Goal: Transaction & Acquisition: Purchase product/service

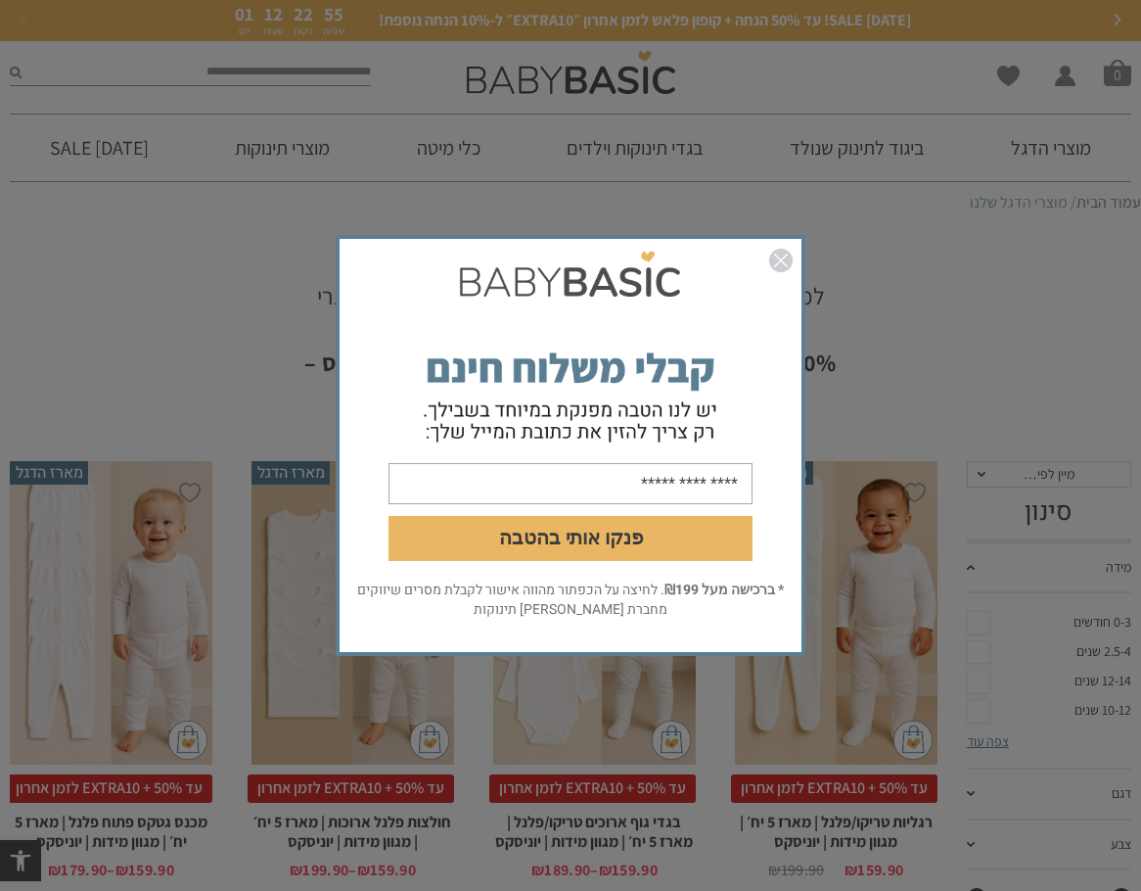
click at [671, 482] on input "email" at bounding box center [571, 483] width 364 height 41
type input "**********"
click at [644, 535] on button "פנקו אותי בהטבה" at bounding box center [571, 538] width 364 height 45
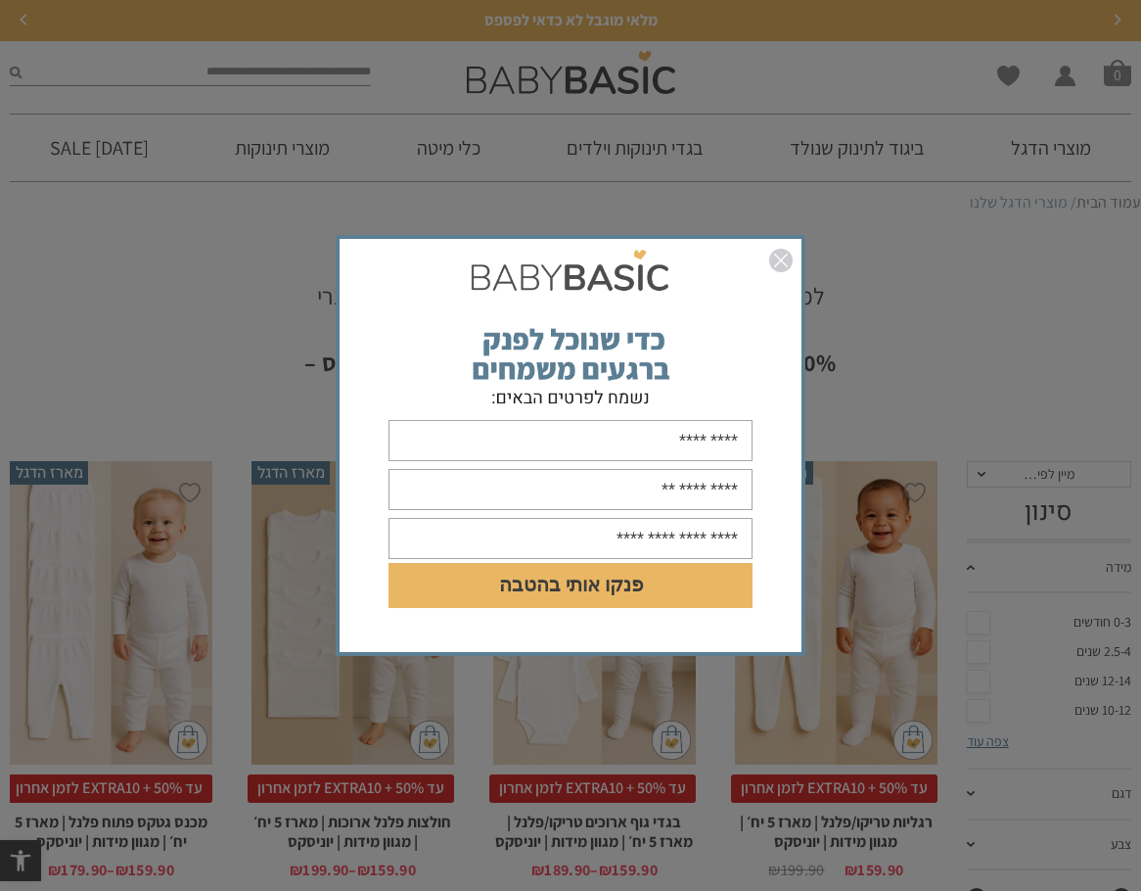
click at [739, 440] on input "text" at bounding box center [571, 440] width 364 height 41
type input "*****"
click at [673, 478] on input "text" at bounding box center [571, 489] width 364 height 41
type input "**********"
click at [724, 540] on input "text" at bounding box center [571, 538] width 364 height 41
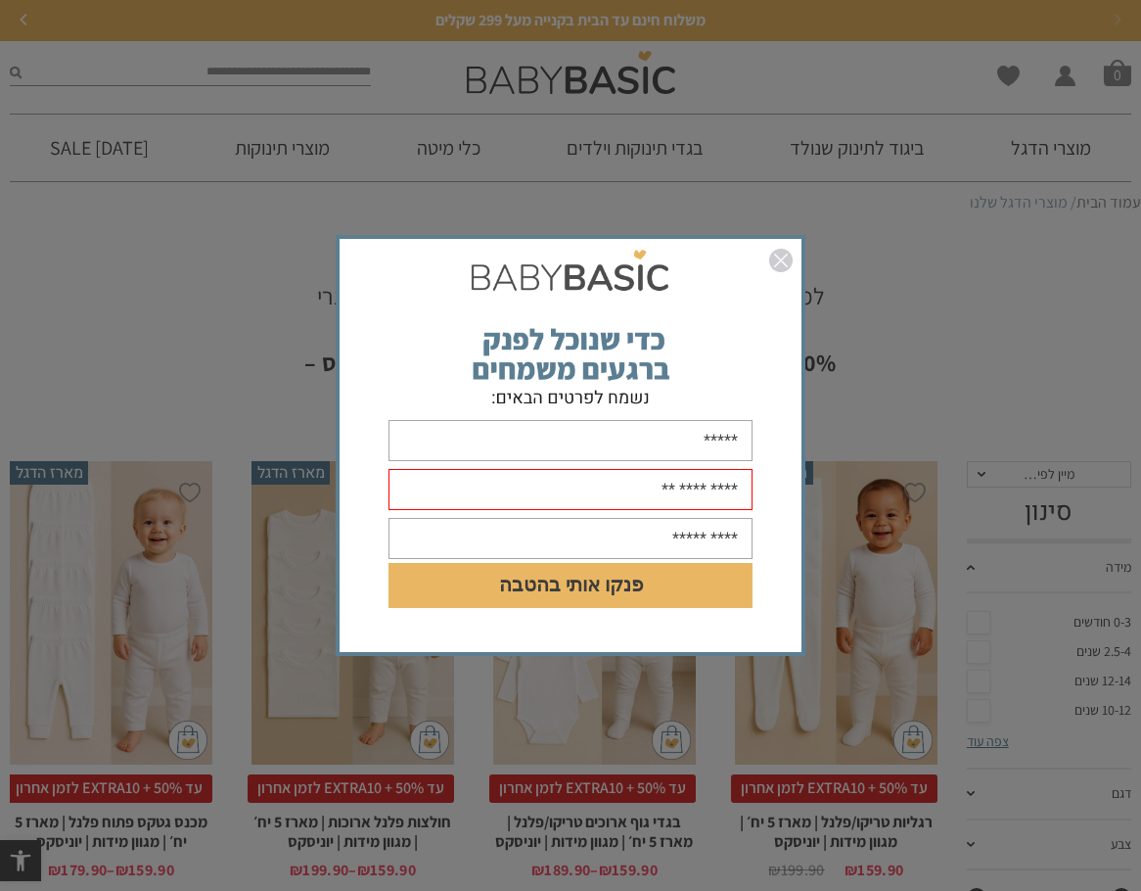
type input "**********"
click at [666, 484] on input "**********" at bounding box center [571, 489] width 364 height 41
click at [775, 484] on form "**********" at bounding box center [571, 445] width 462 height 364
click at [720, 493] on input "**********" at bounding box center [571, 489] width 364 height 41
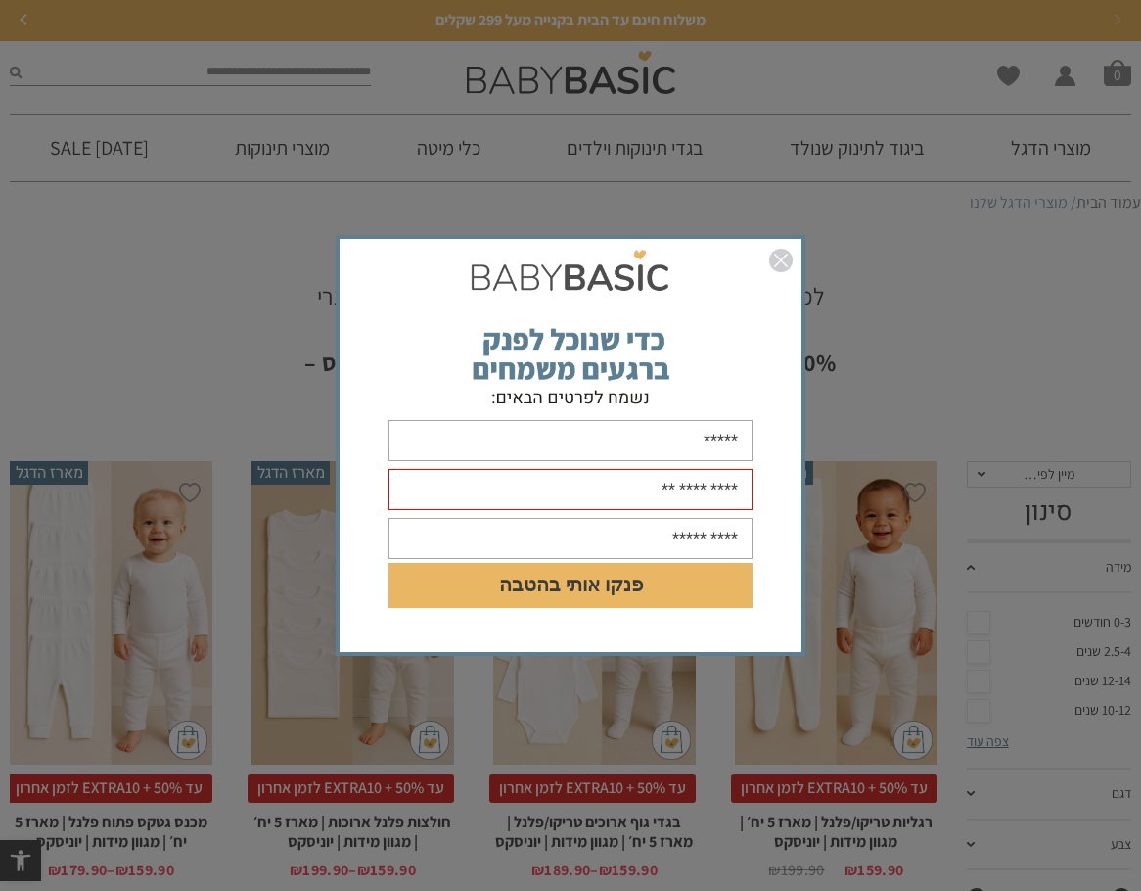
drag, startPoint x: 720, startPoint y: 493, endPoint x: 727, endPoint y: 482, distance: 12.8
click at [725, 483] on input "**********" at bounding box center [571, 489] width 364 height 41
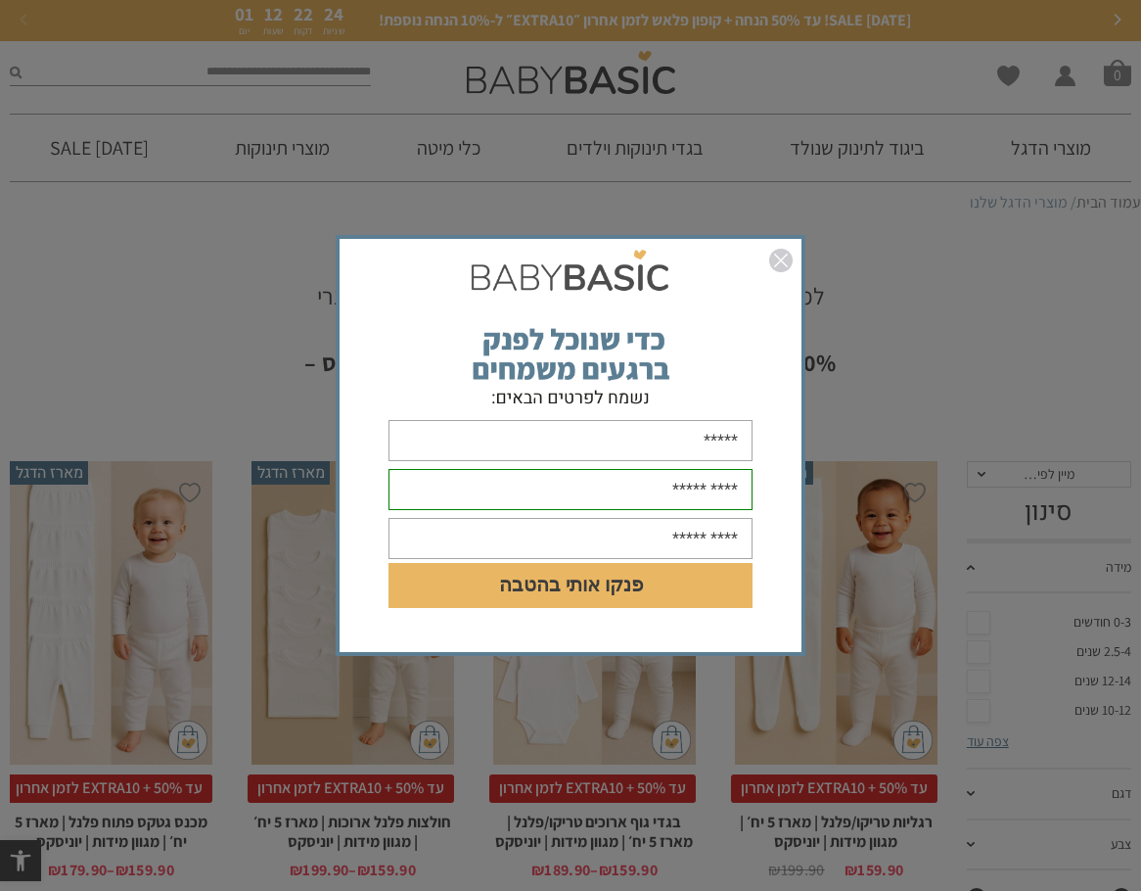
type input "**********"
click at [567, 577] on button "פנקו אותי בהטבה" at bounding box center [571, 585] width 364 height 45
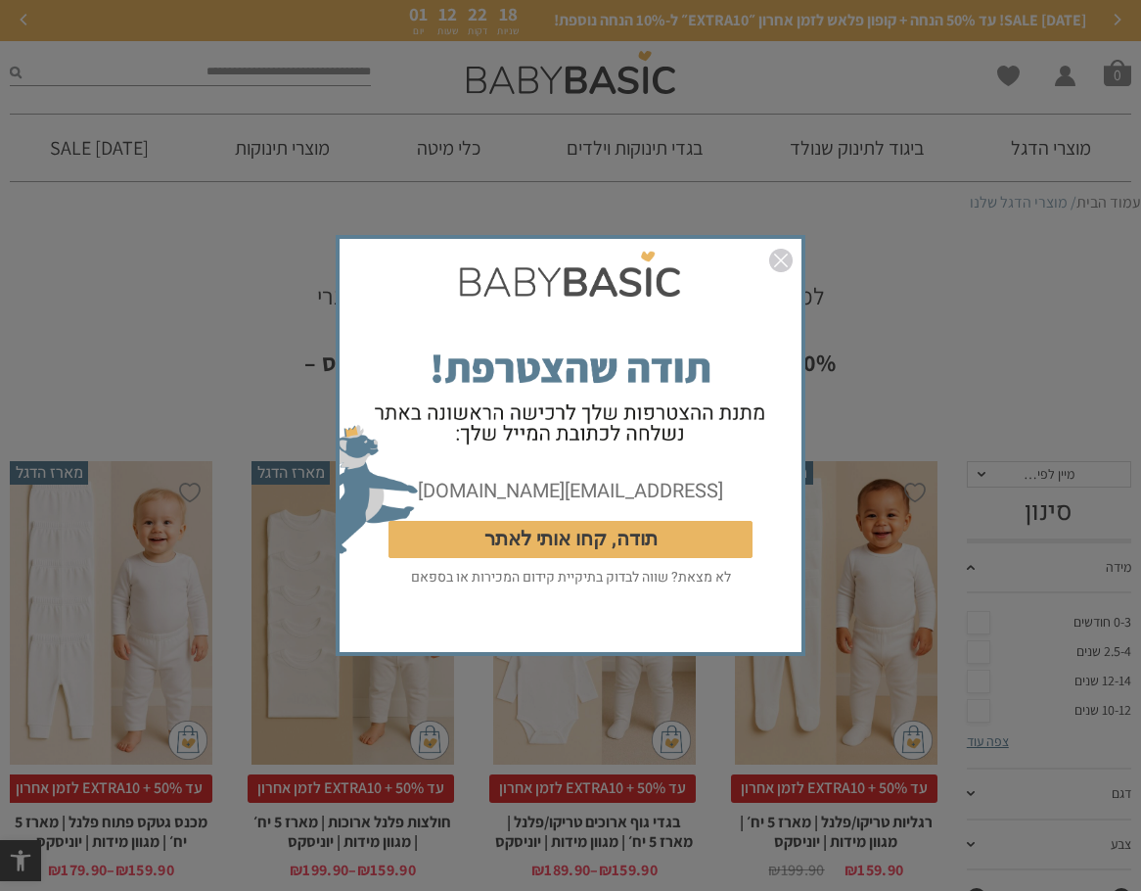
click at [551, 550] on button "תודה, קחו אותי לאתר" at bounding box center [571, 539] width 364 height 37
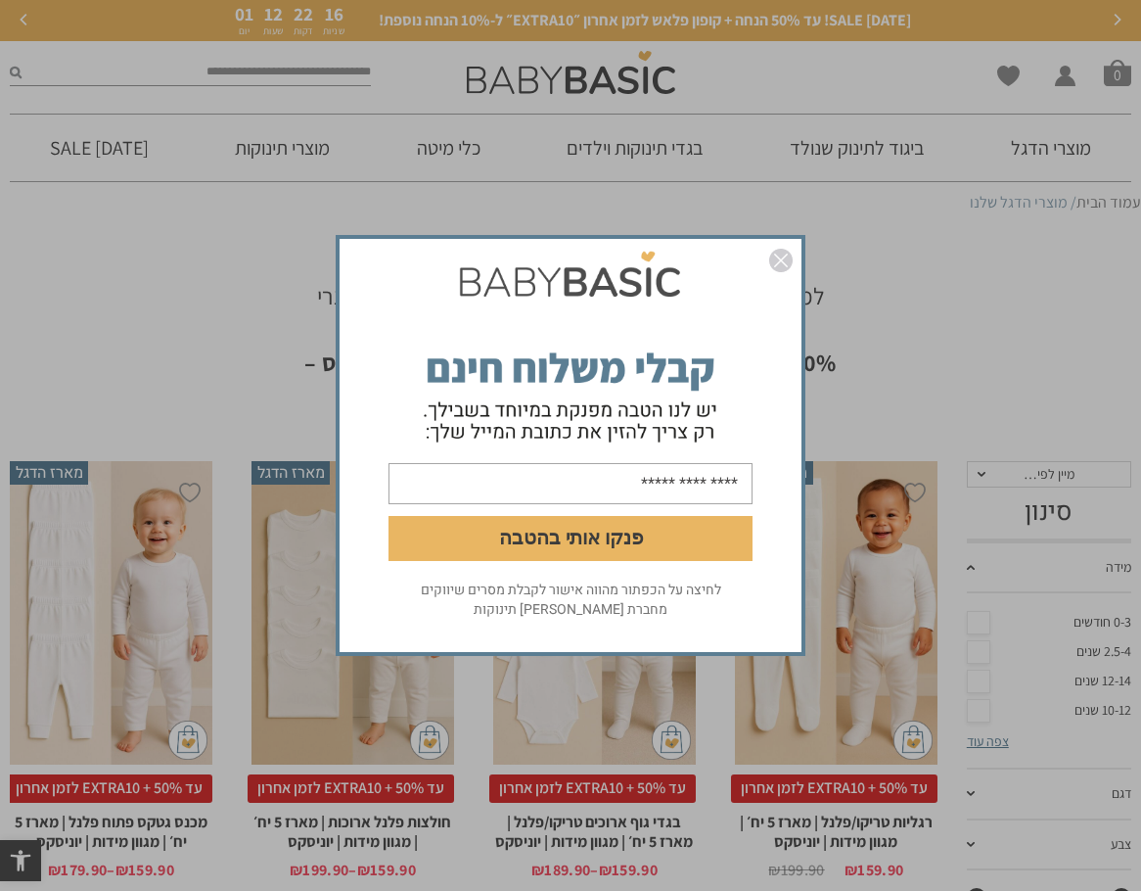
click at [786, 266] on img "סגור" at bounding box center [780, 260] width 23 height 23
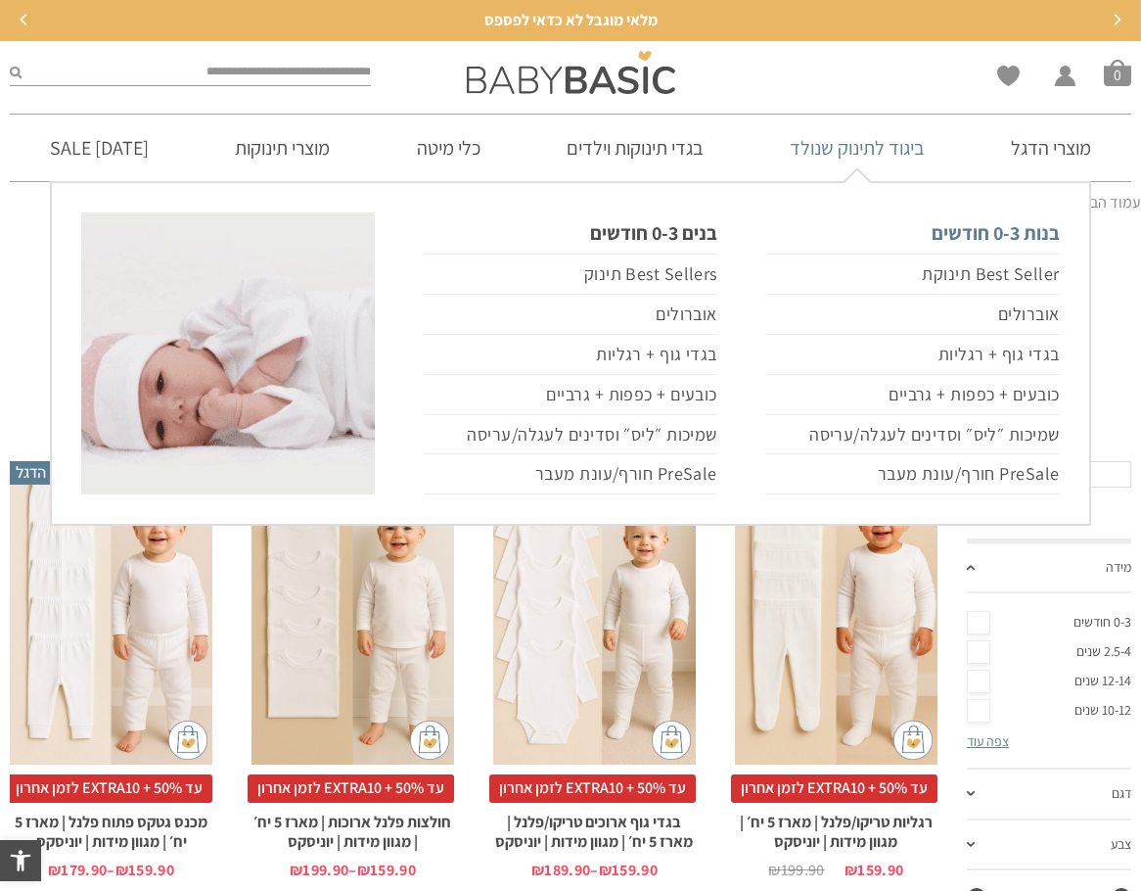
click at [975, 233] on link "בנות 0-3 חודשים" at bounding box center [913, 232] width 294 height 41
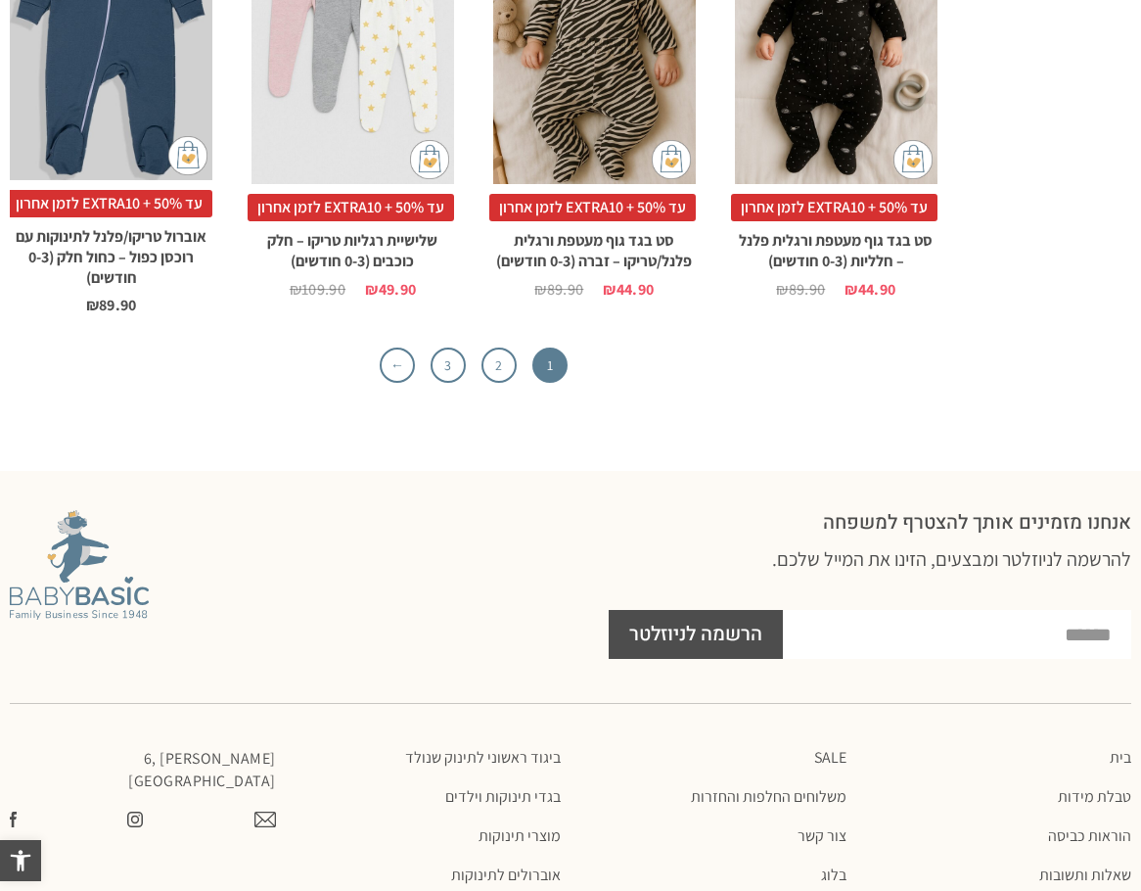
scroll to position [5546, 0]
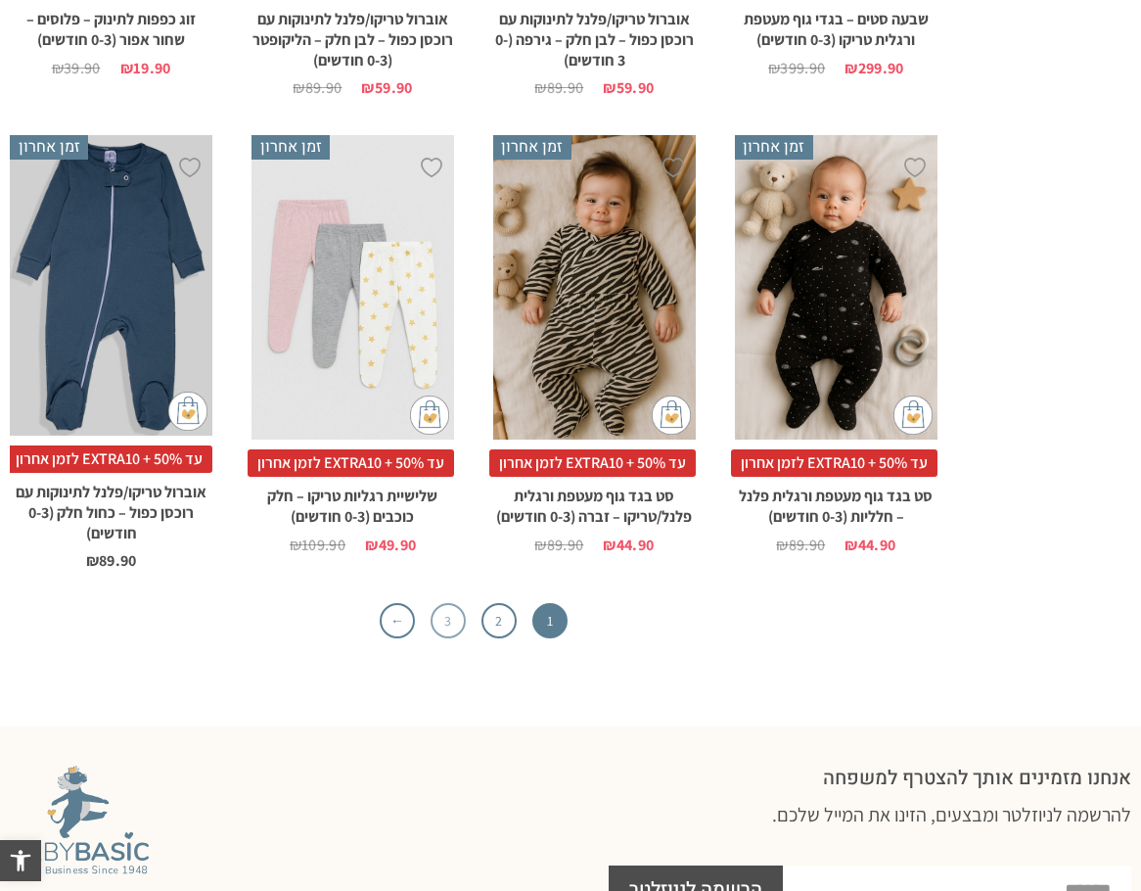
click at [438, 629] on link "3" at bounding box center [448, 620] width 35 height 35
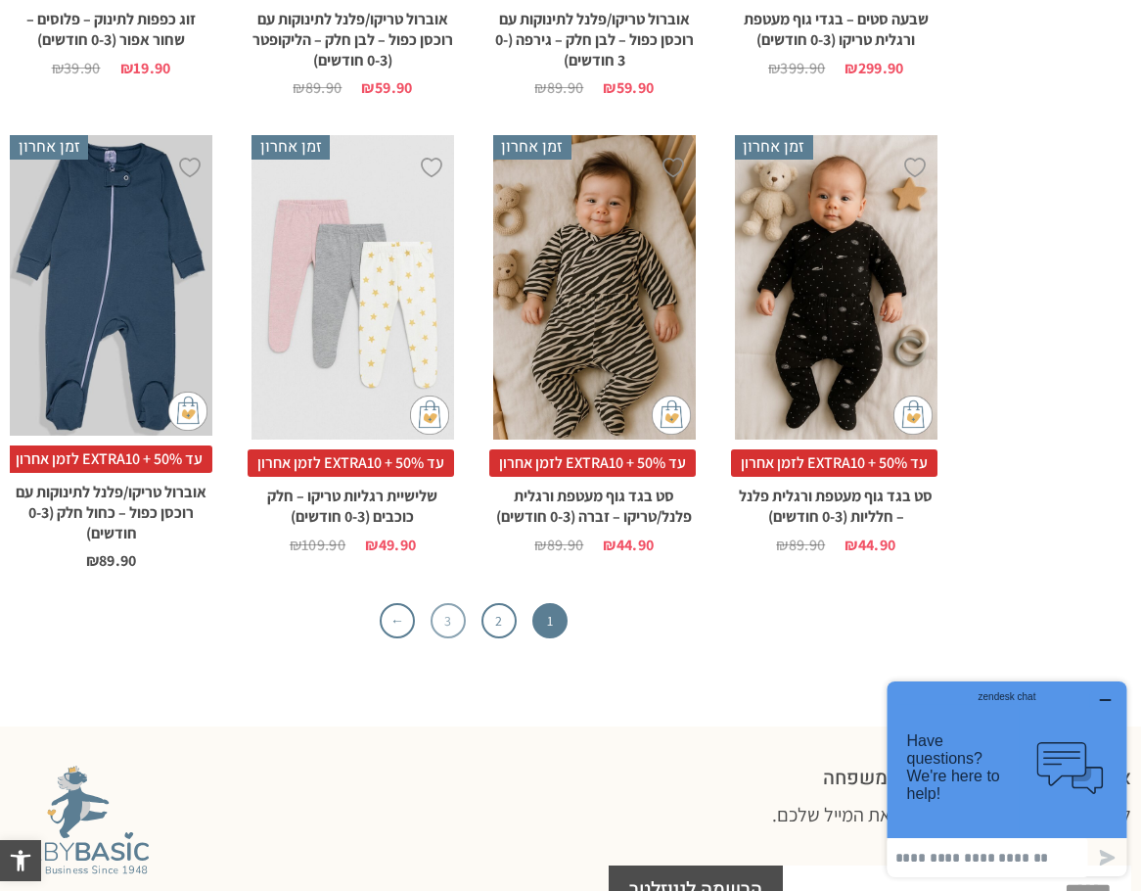
click at [448, 617] on link "3" at bounding box center [448, 620] width 35 height 35
click at [389, 623] on link "←" at bounding box center [397, 620] width 35 height 35
click at [397, 623] on link "←" at bounding box center [397, 620] width 35 height 35
click at [436, 623] on link "3" at bounding box center [448, 620] width 35 height 35
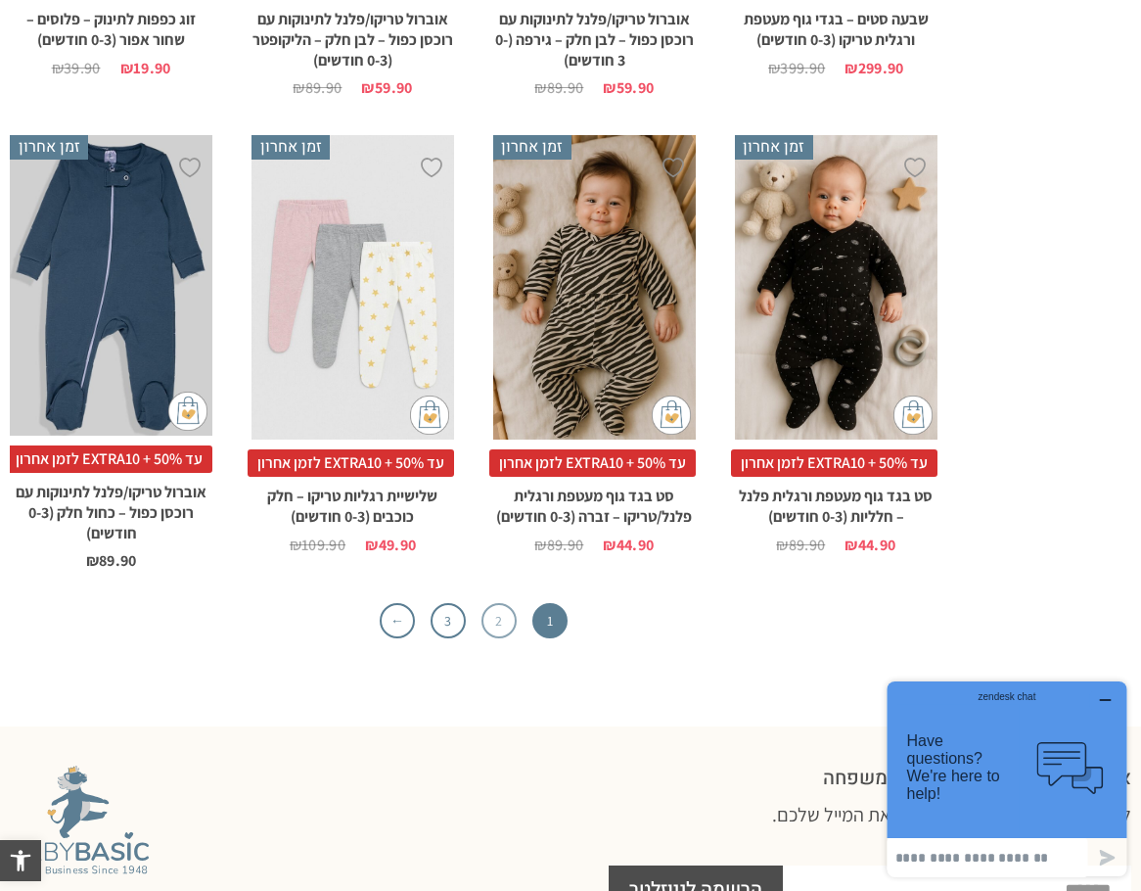
click at [503, 625] on link "2" at bounding box center [499, 620] width 35 height 35
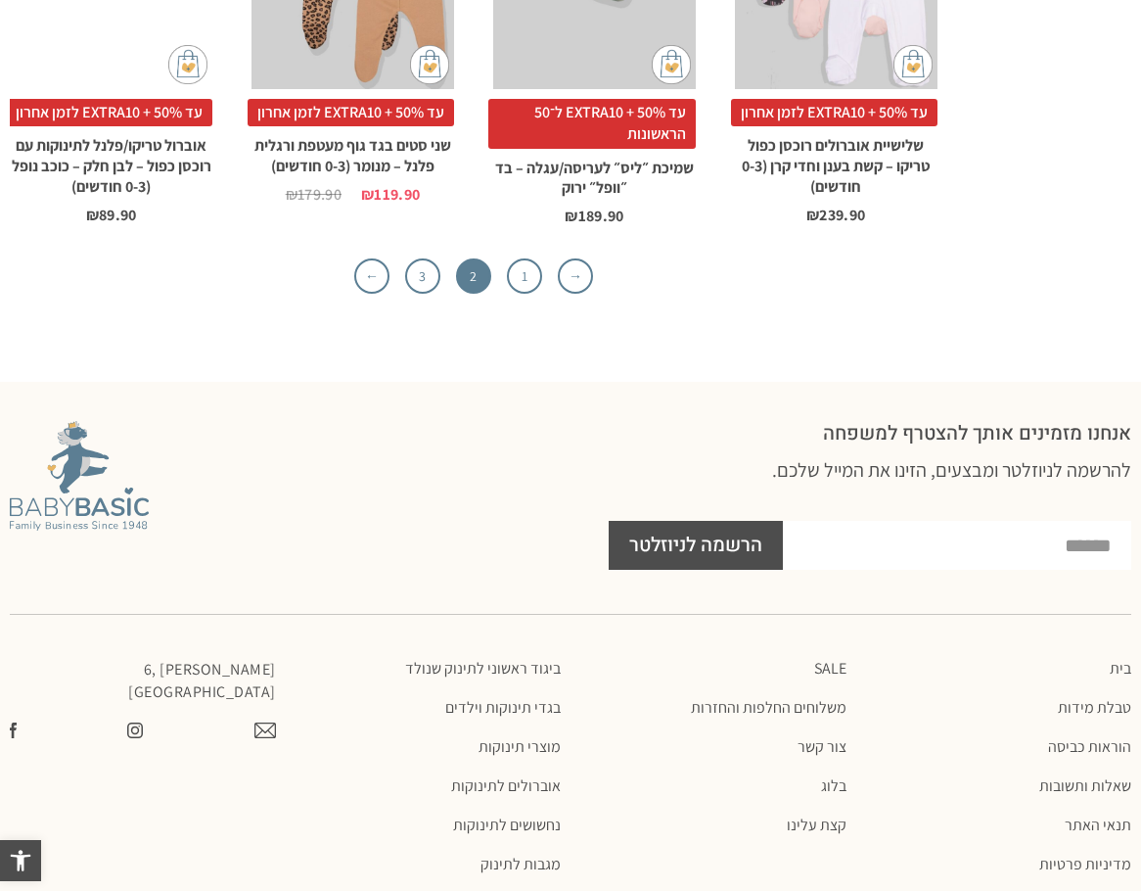
scroll to position [6032, 0]
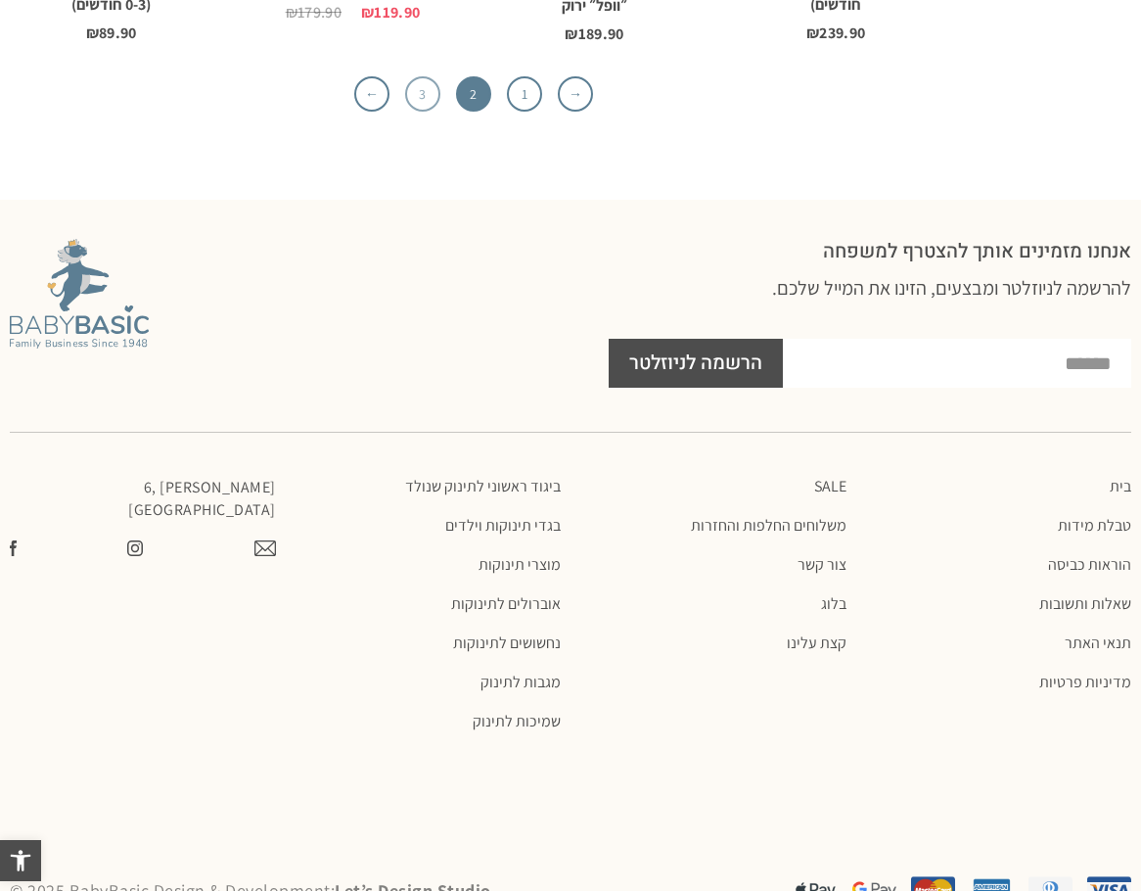
click at [433, 76] on link "3" at bounding box center [422, 93] width 35 height 35
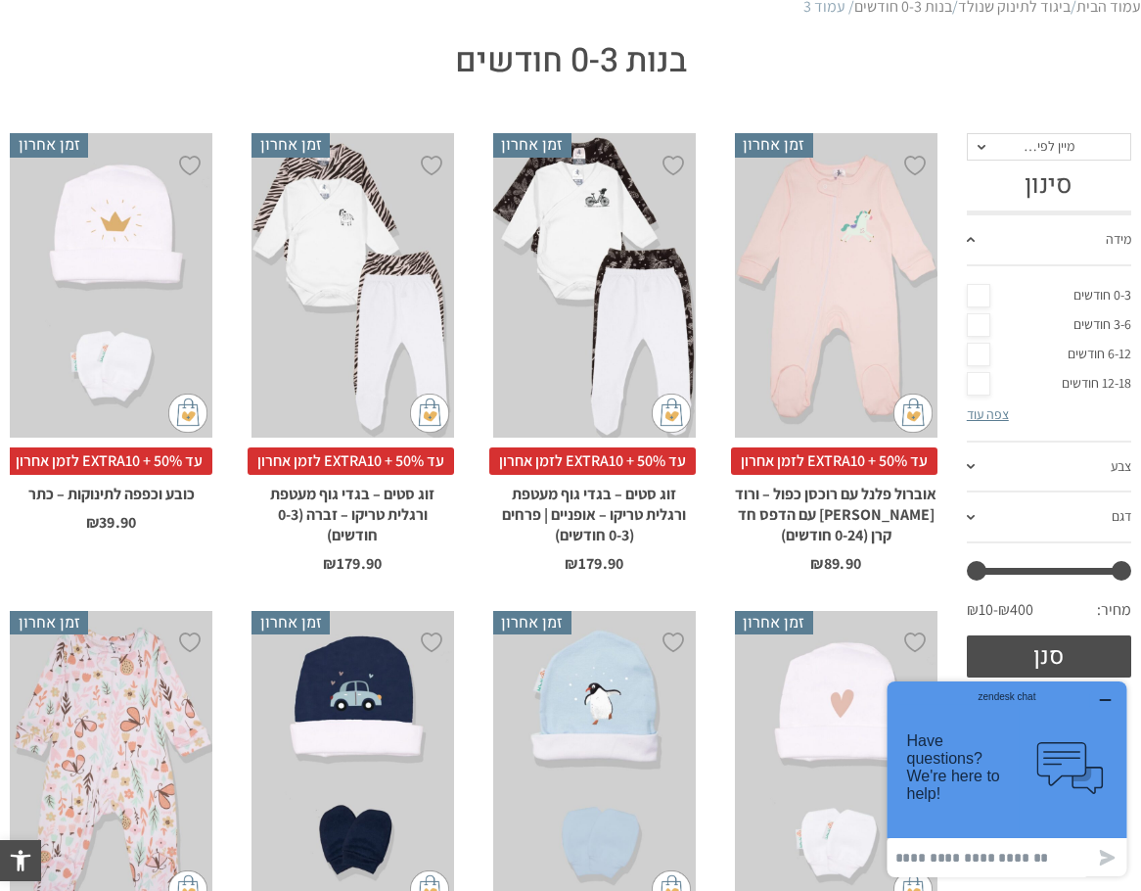
scroll to position [391, 0]
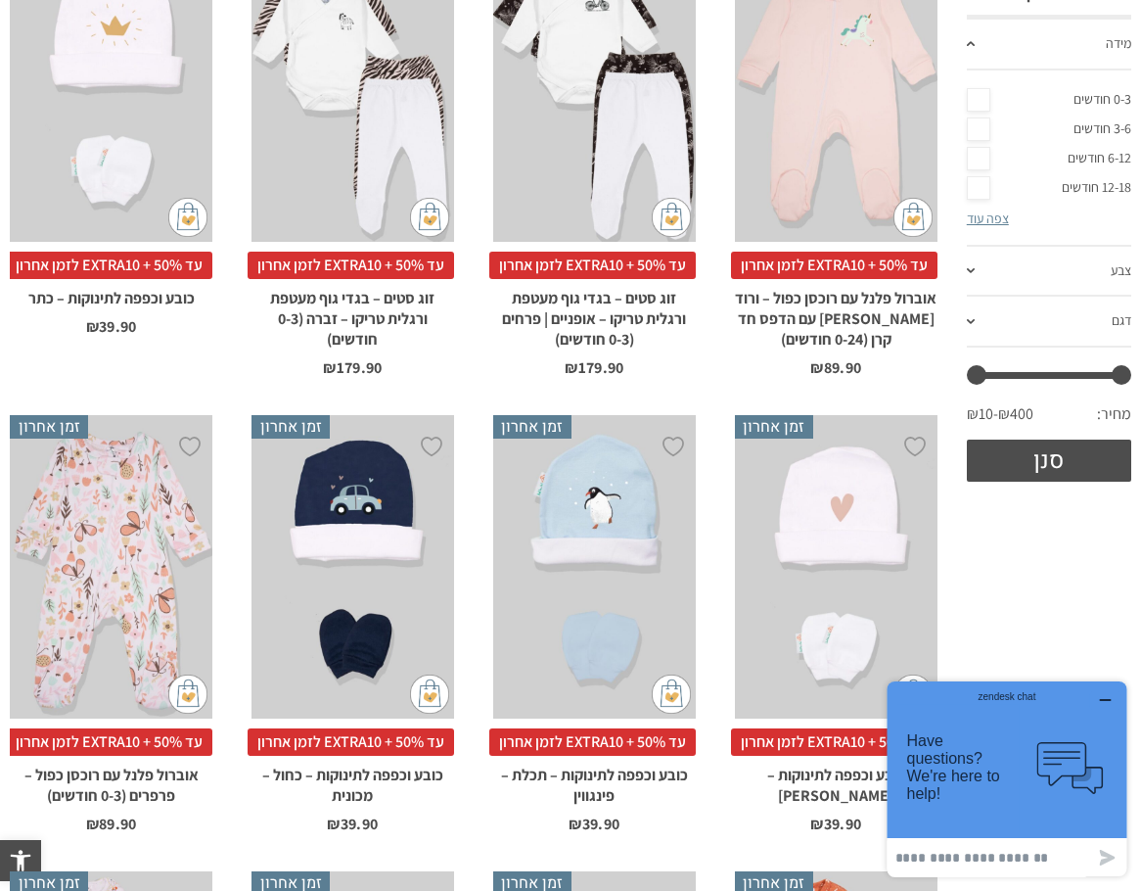
click at [1100, 698] on div "zendesk chat" at bounding box center [1007, 694] width 192 height 20
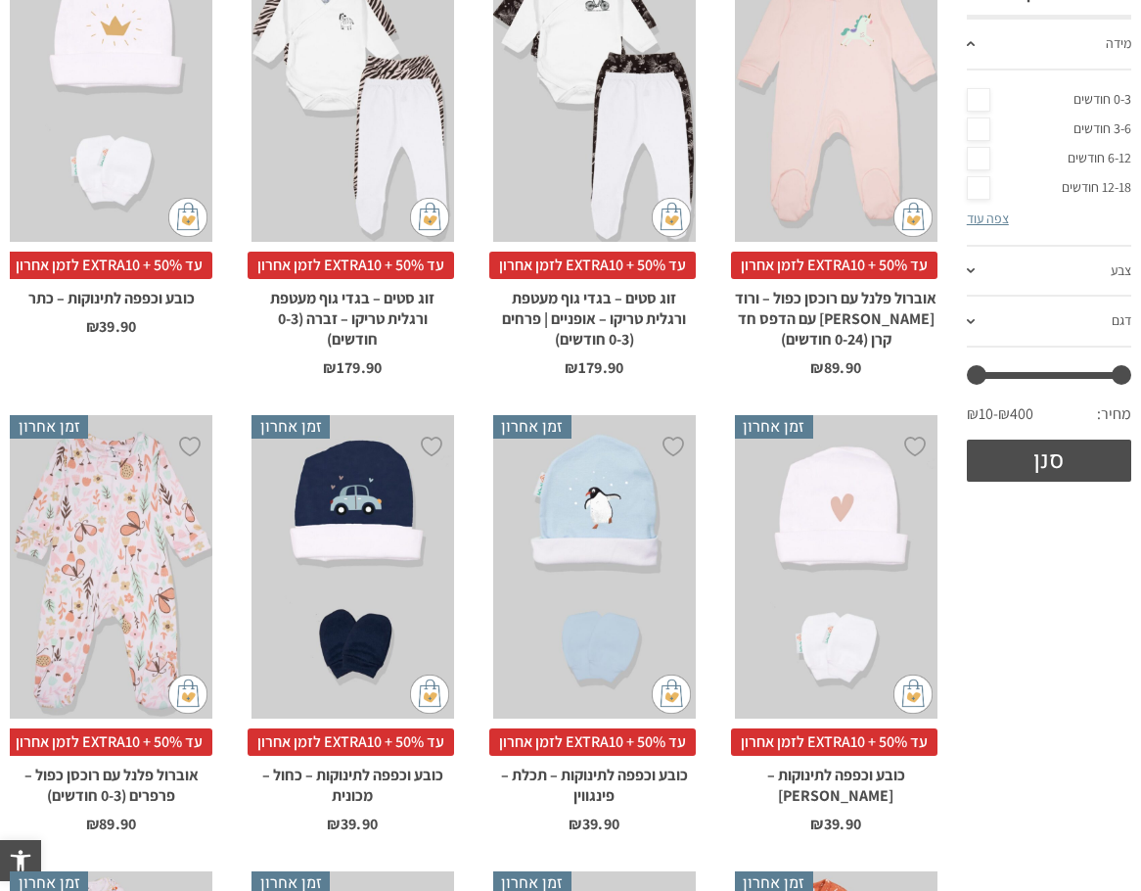
scroll to position [0, 0]
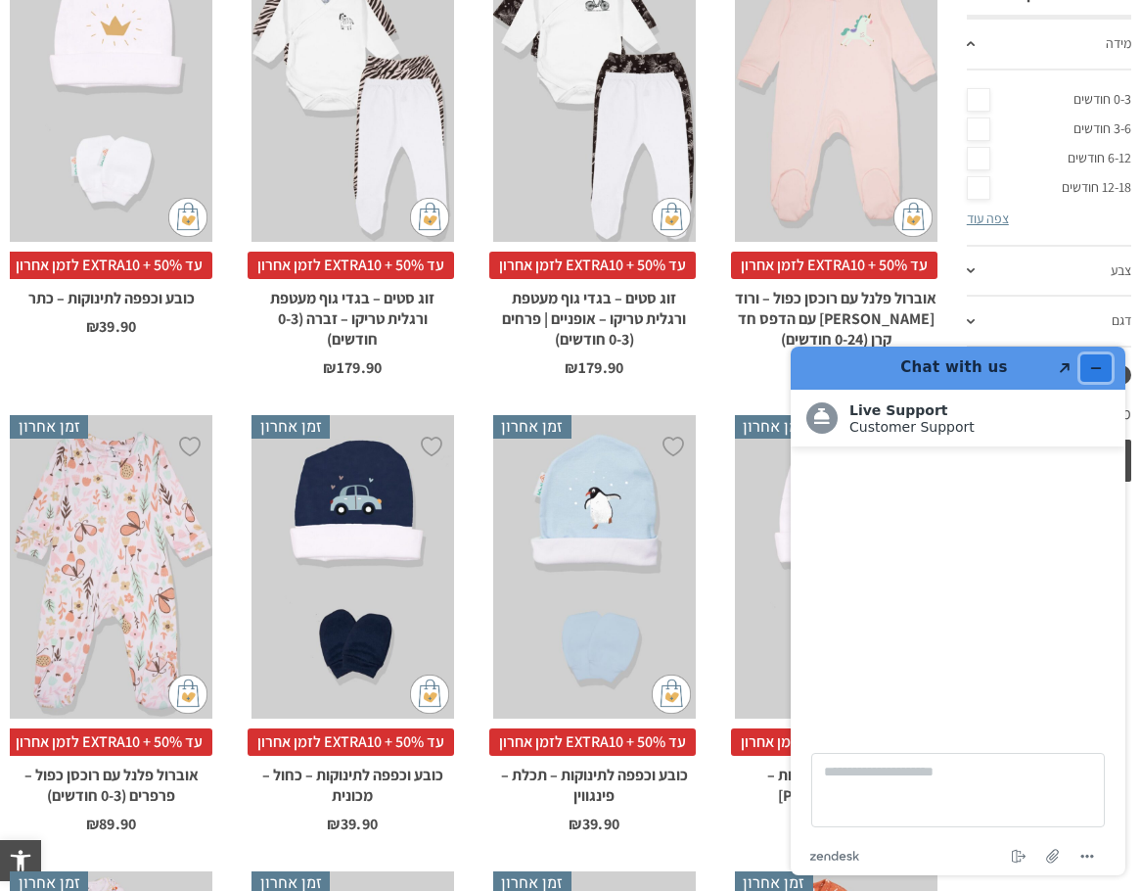
click at [1094, 366] on icon "Minimize widget" at bounding box center [1096, 368] width 14 height 14
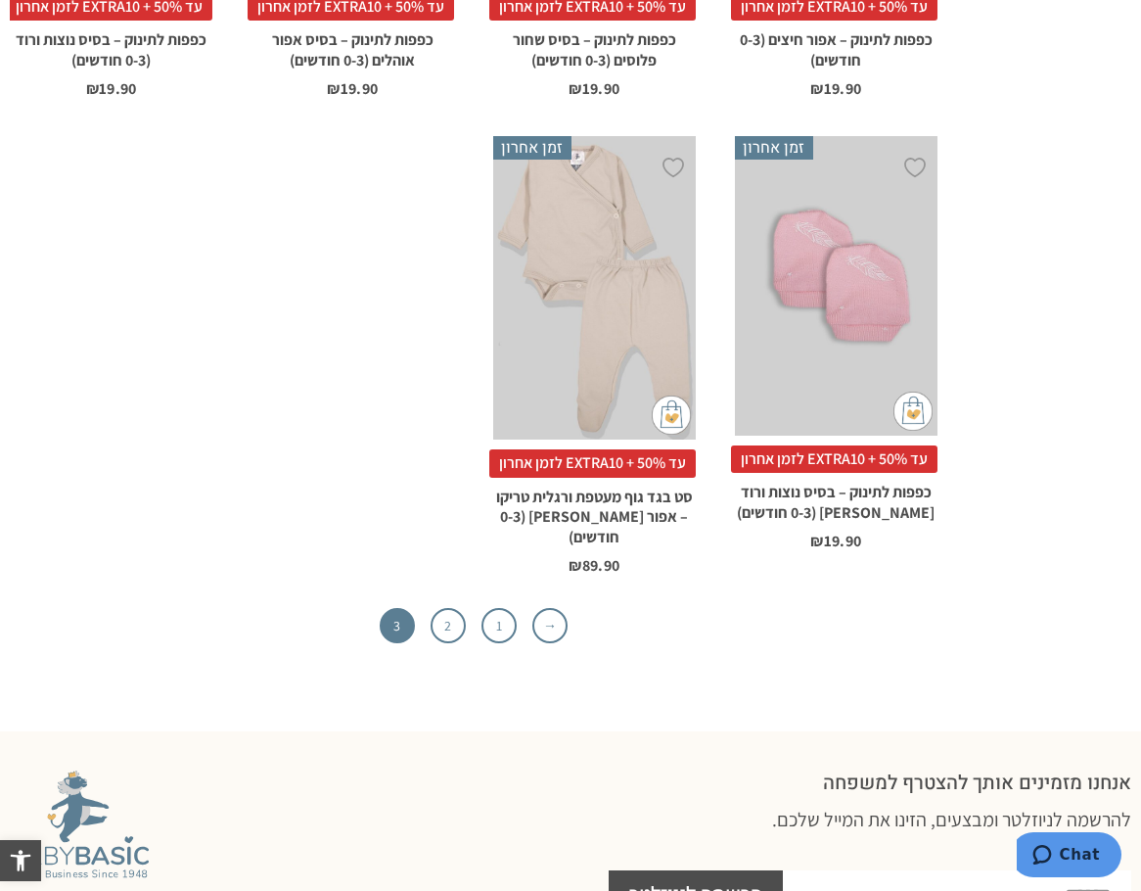
scroll to position [4893, 0]
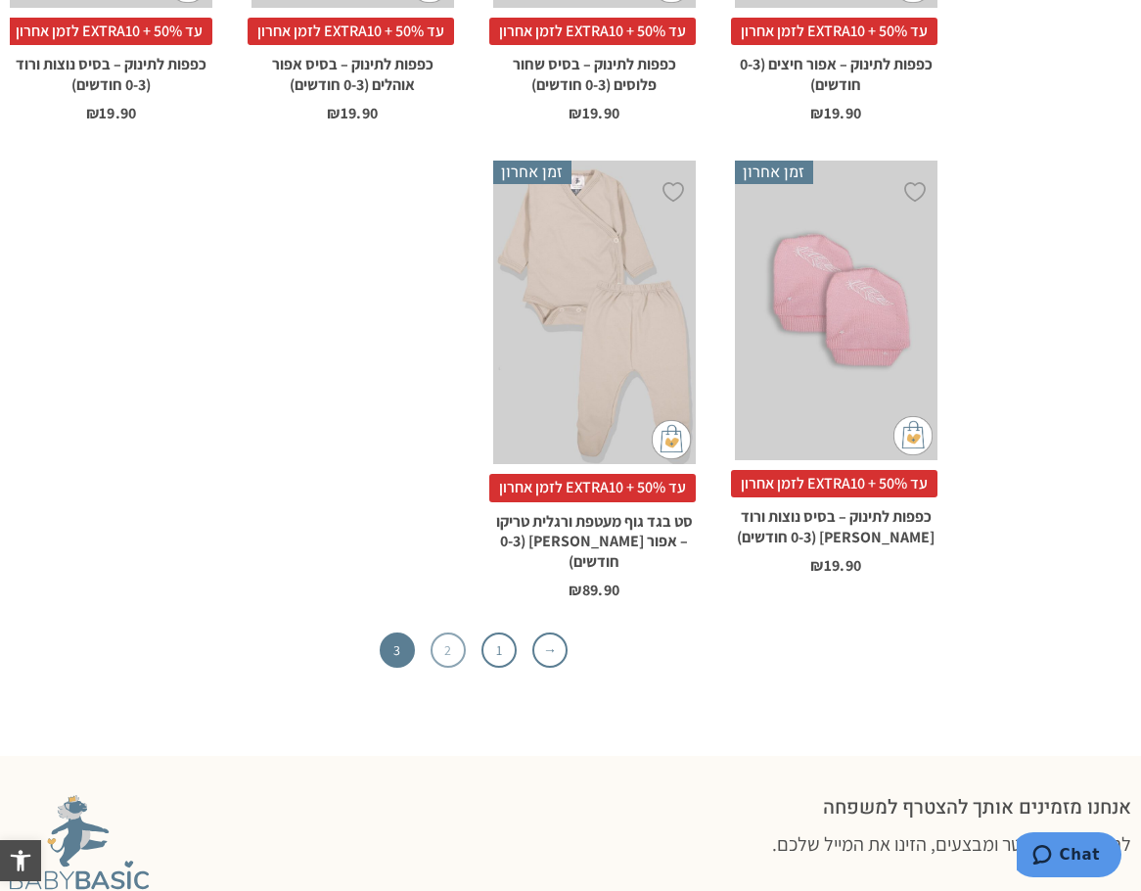
click at [445, 632] on link "2" at bounding box center [448, 649] width 35 height 35
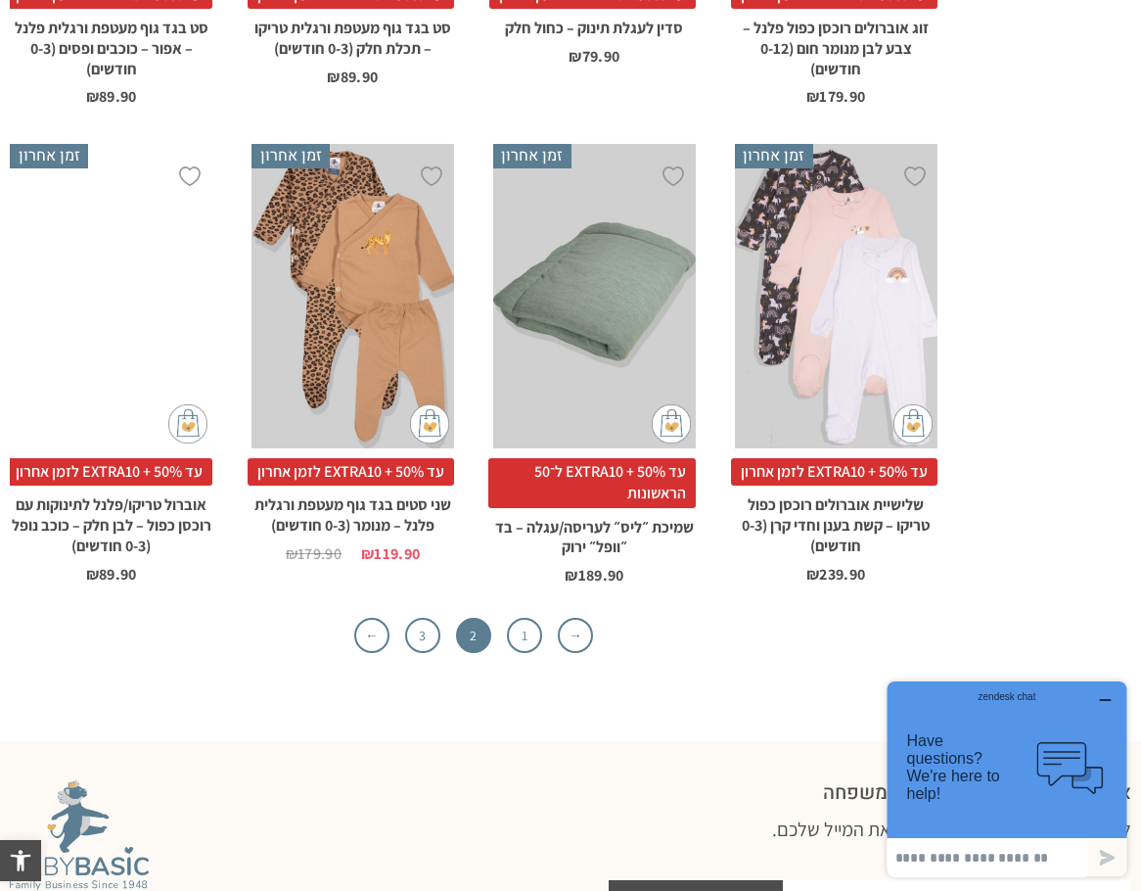
scroll to position [5578, 0]
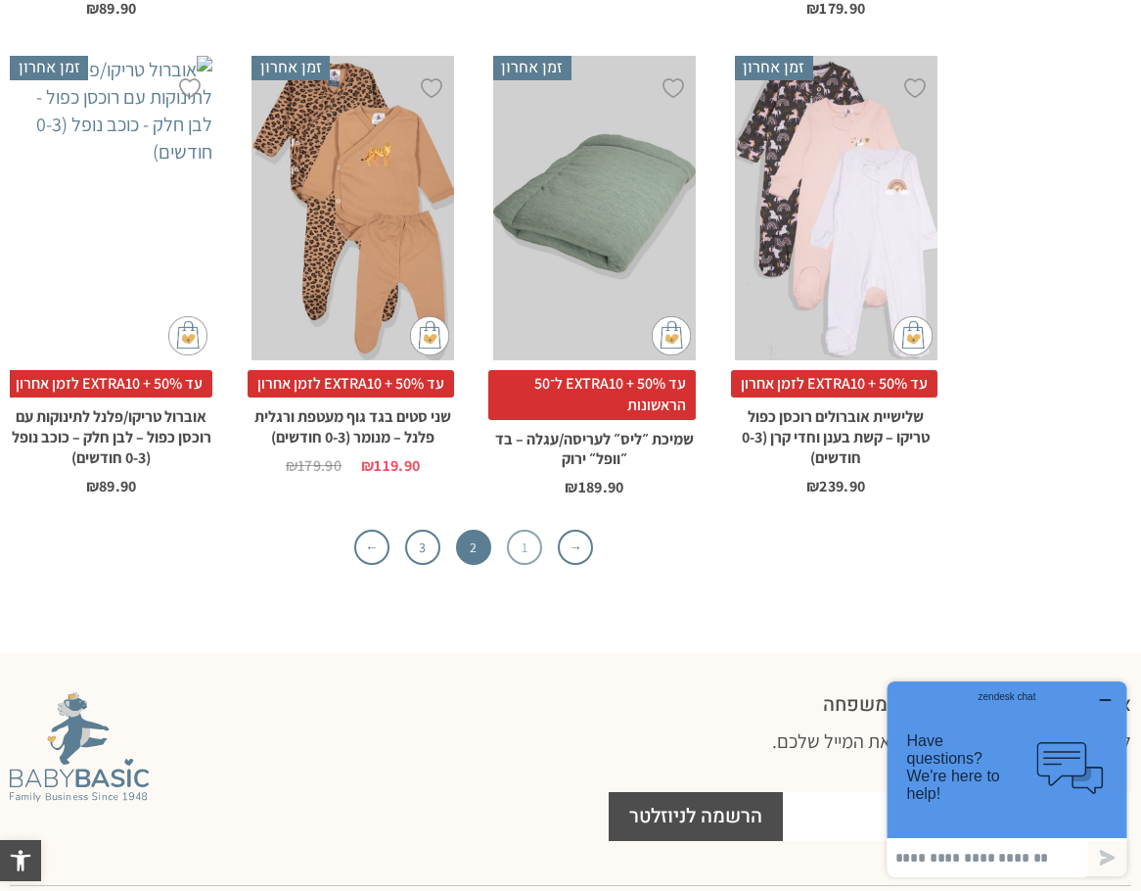
click at [537, 529] on link "1" at bounding box center [524, 546] width 35 height 35
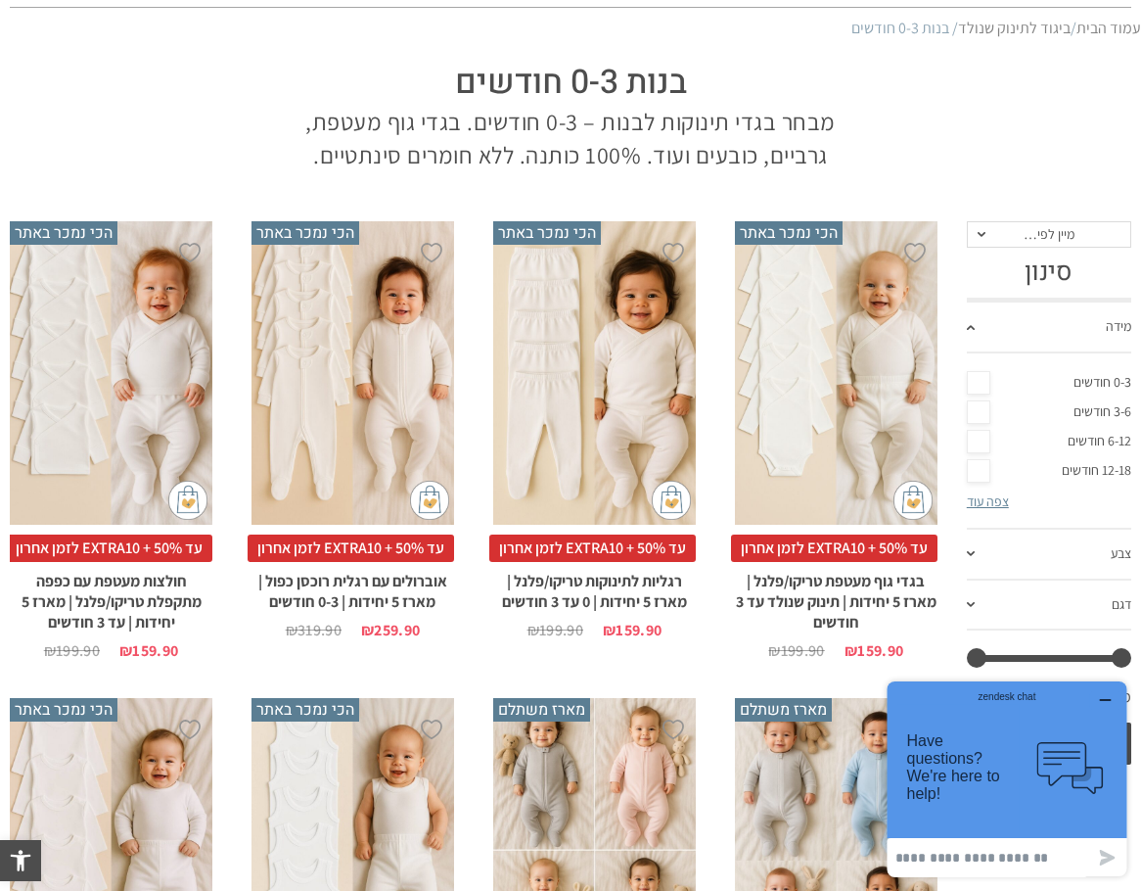
scroll to position [163, 0]
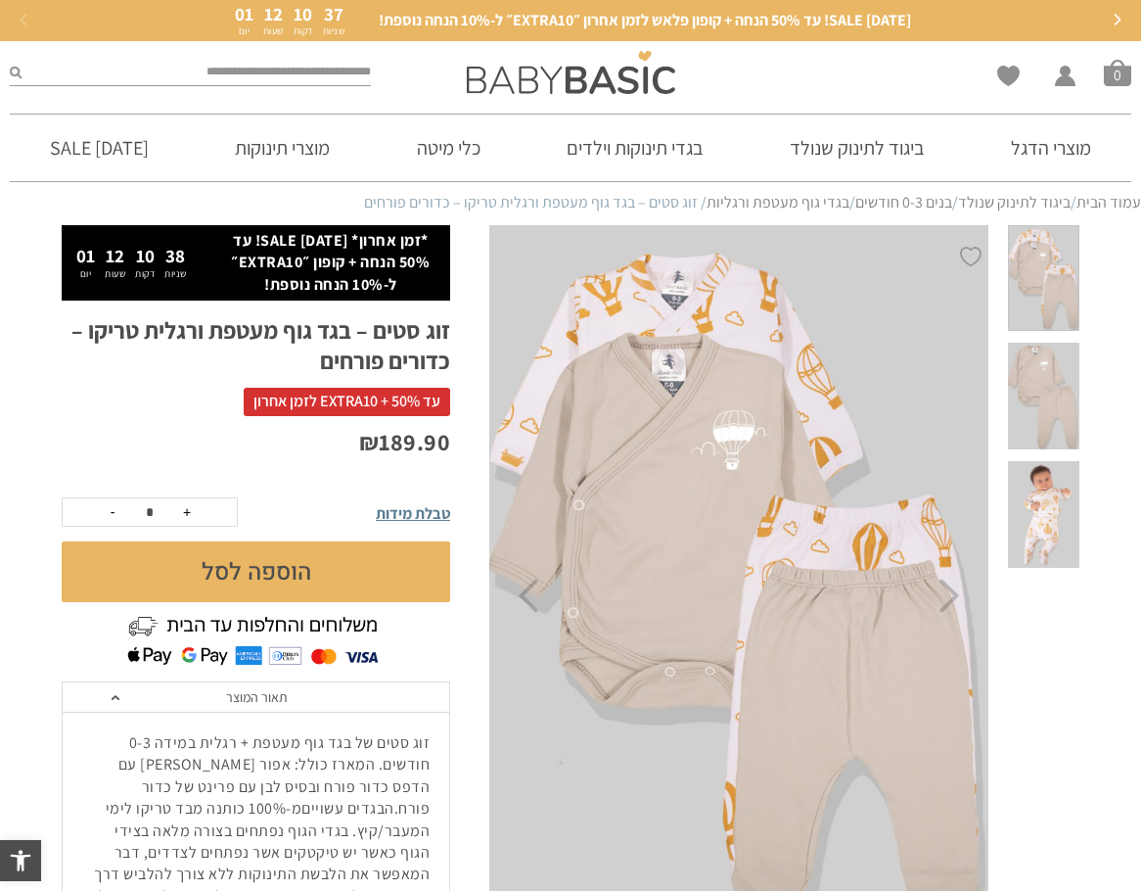
click at [1053, 482] on span at bounding box center [1043, 514] width 71 height 107
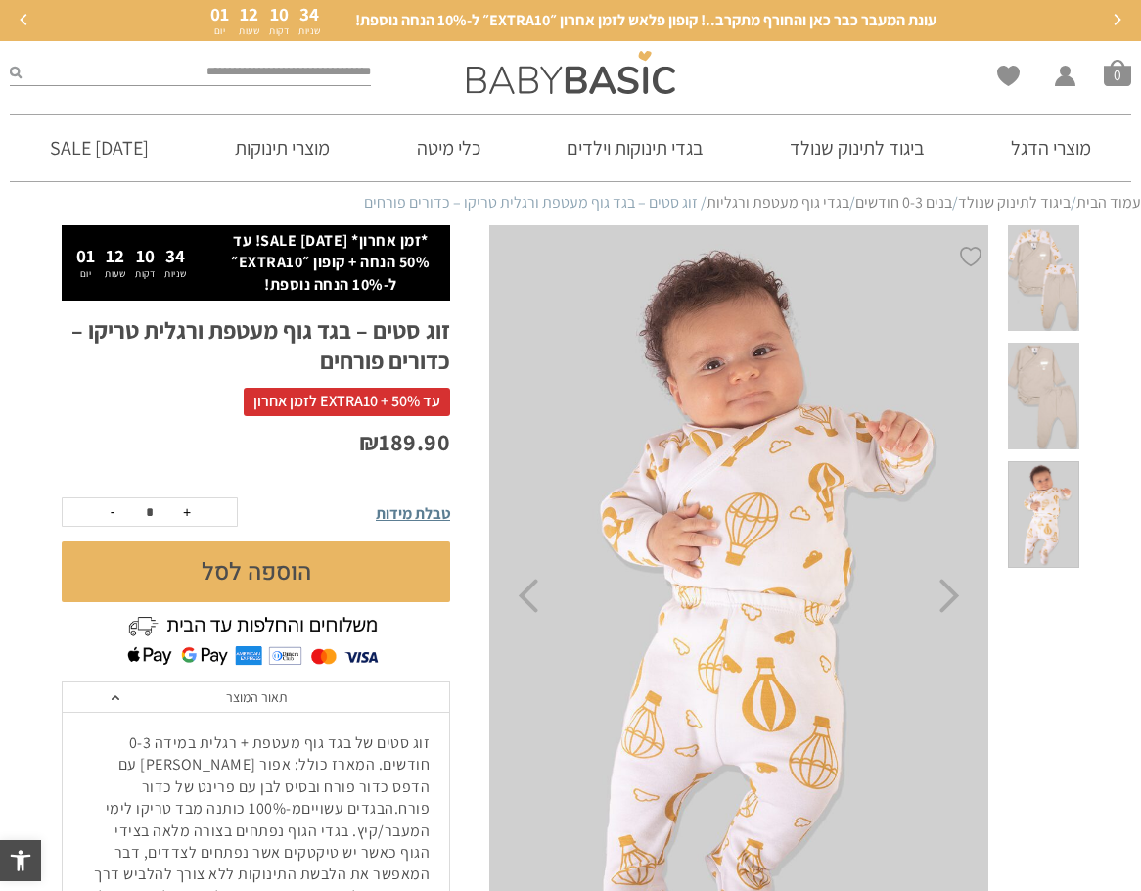
click at [1048, 359] on span at bounding box center [1043, 396] width 71 height 107
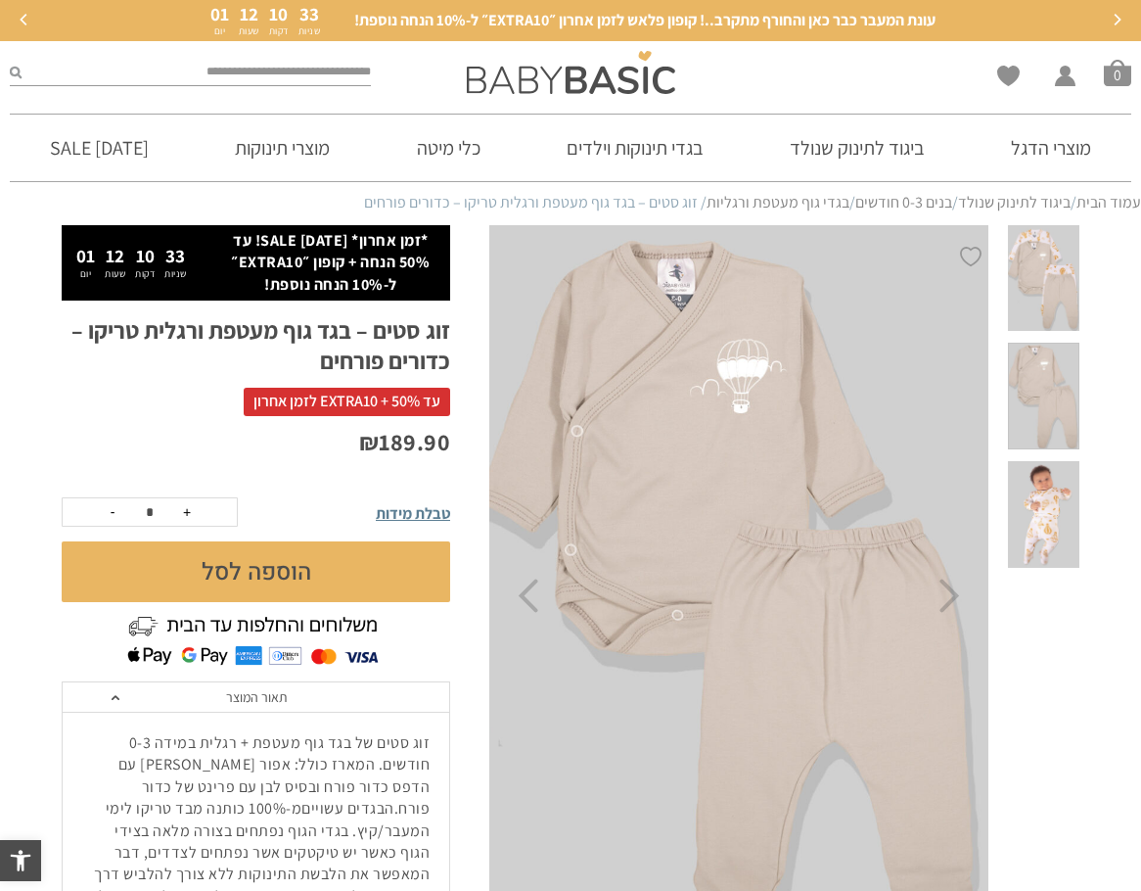
click at [1050, 279] on span at bounding box center [1043, 278] width 71 height 107
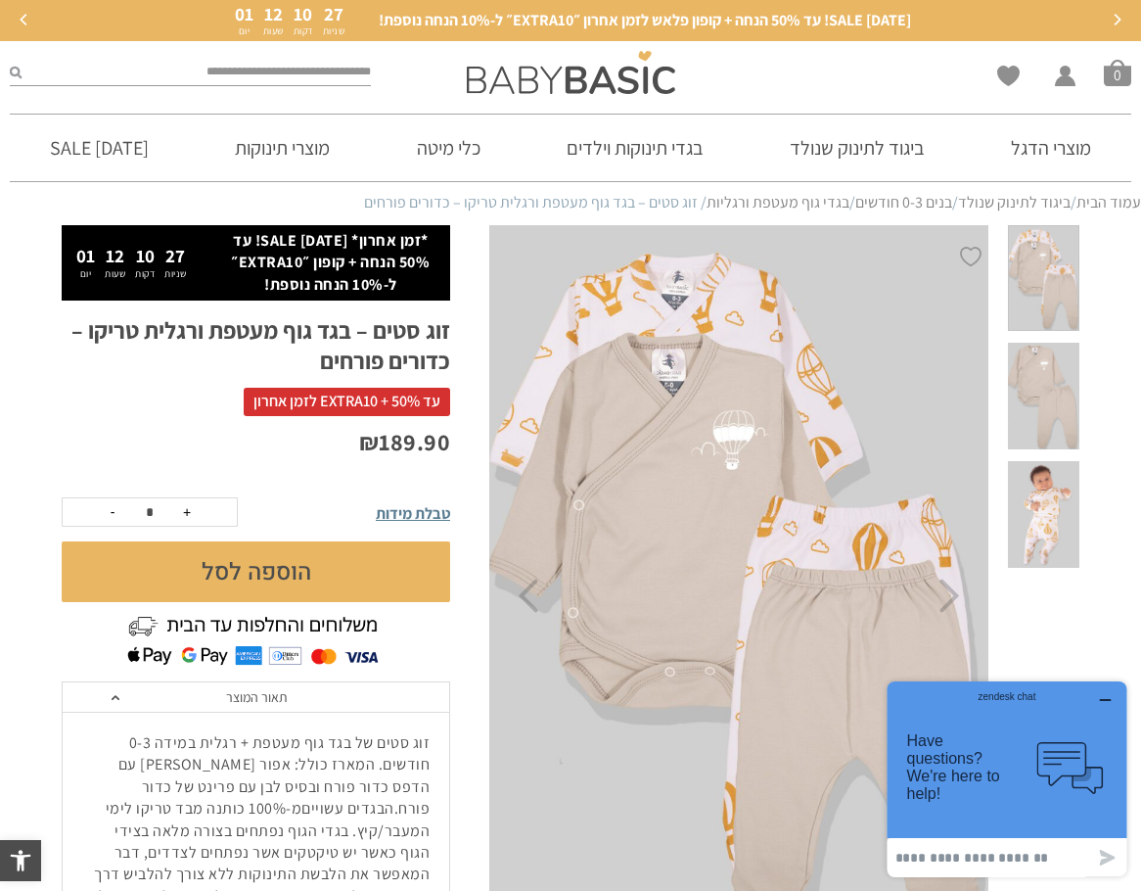
click at [412, 288] on p "*זמן אחרון* [DATE] SALE! עד 50% הנחה + קופון ״EXTRA10״ ל-10% הנחה נוספת!" at bounding box center [330, 263] width 219 height 66
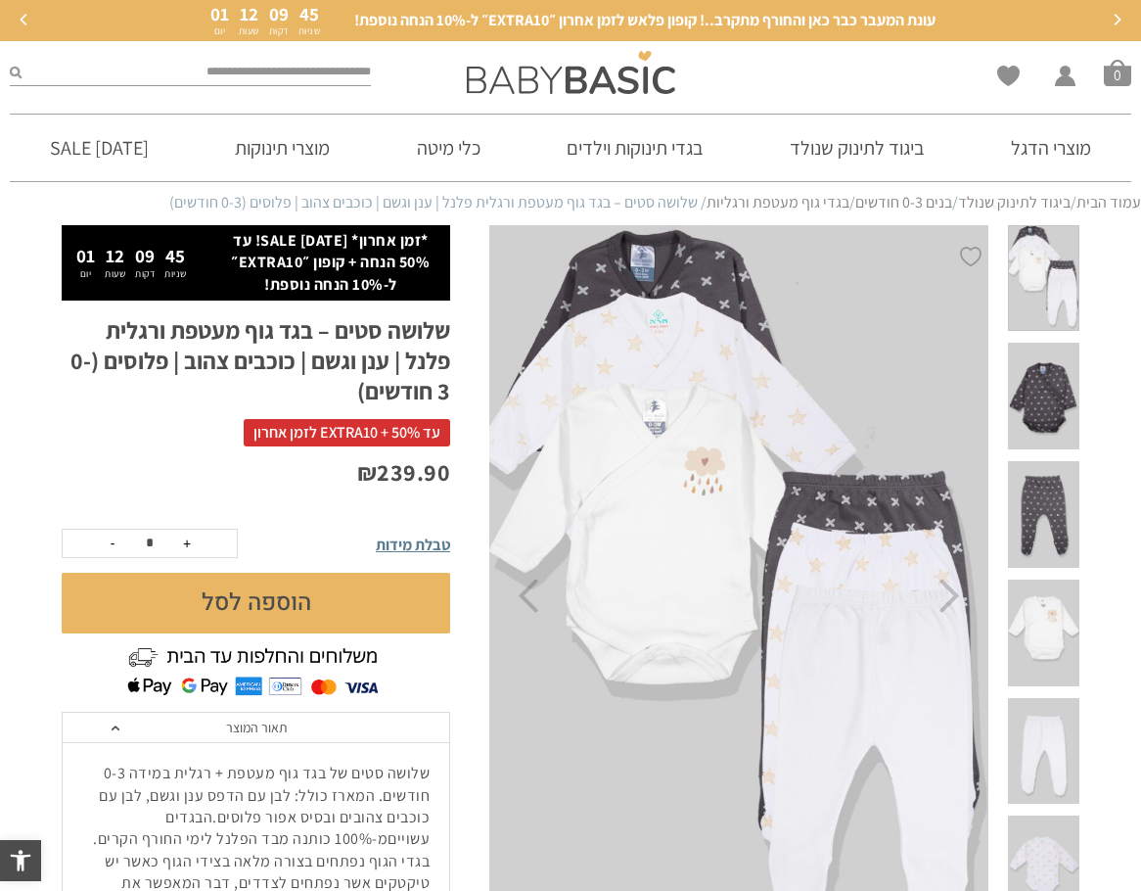
click at [709, 491] on img at bounding box center [738, 595] width 501 height 741
click at [703, 462] on img at bounding box center [738, 595] width 501 height 741
click at [1050, 344] on span at bounding box center [1043, 396] width 71 height 107
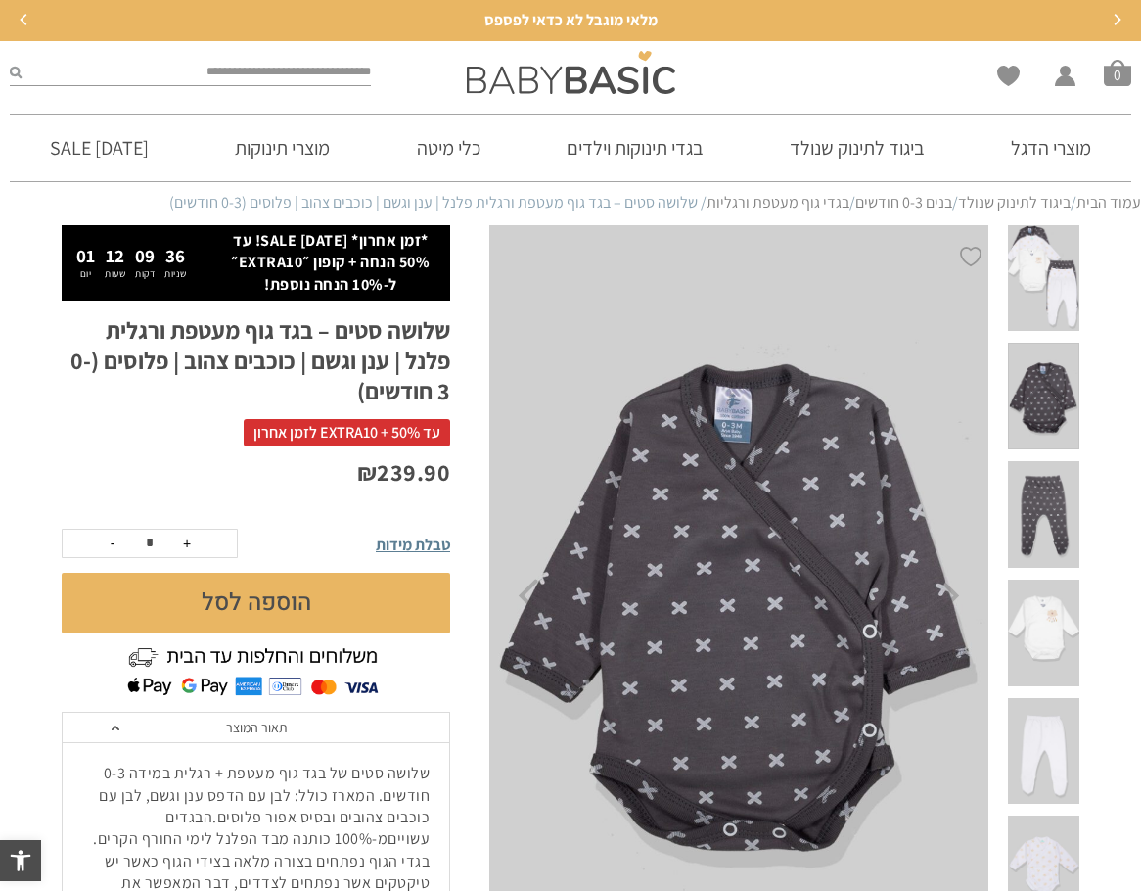
click at [1060, 461] on span at bounding box center [1043, 514] width 71 height 107
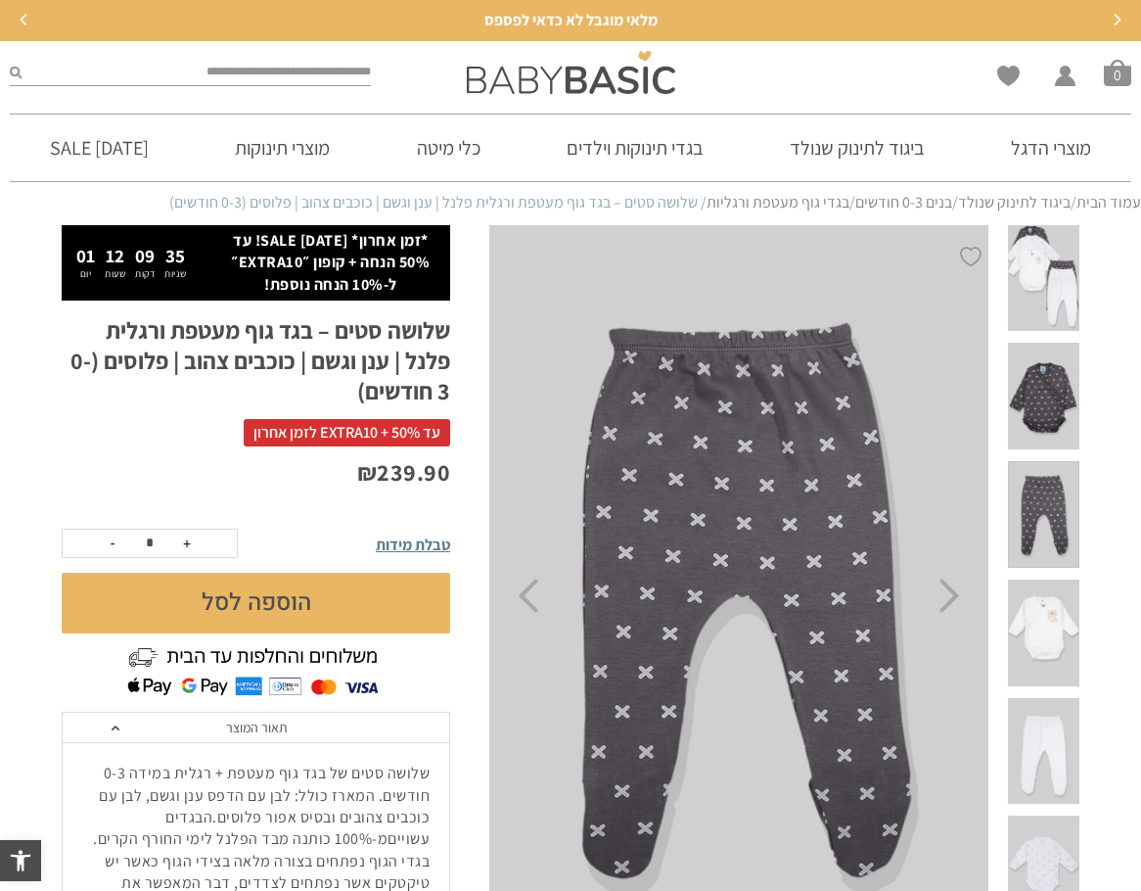
click at [1047, 579] on span at bounding box center [1043, 632] width 71 height 107
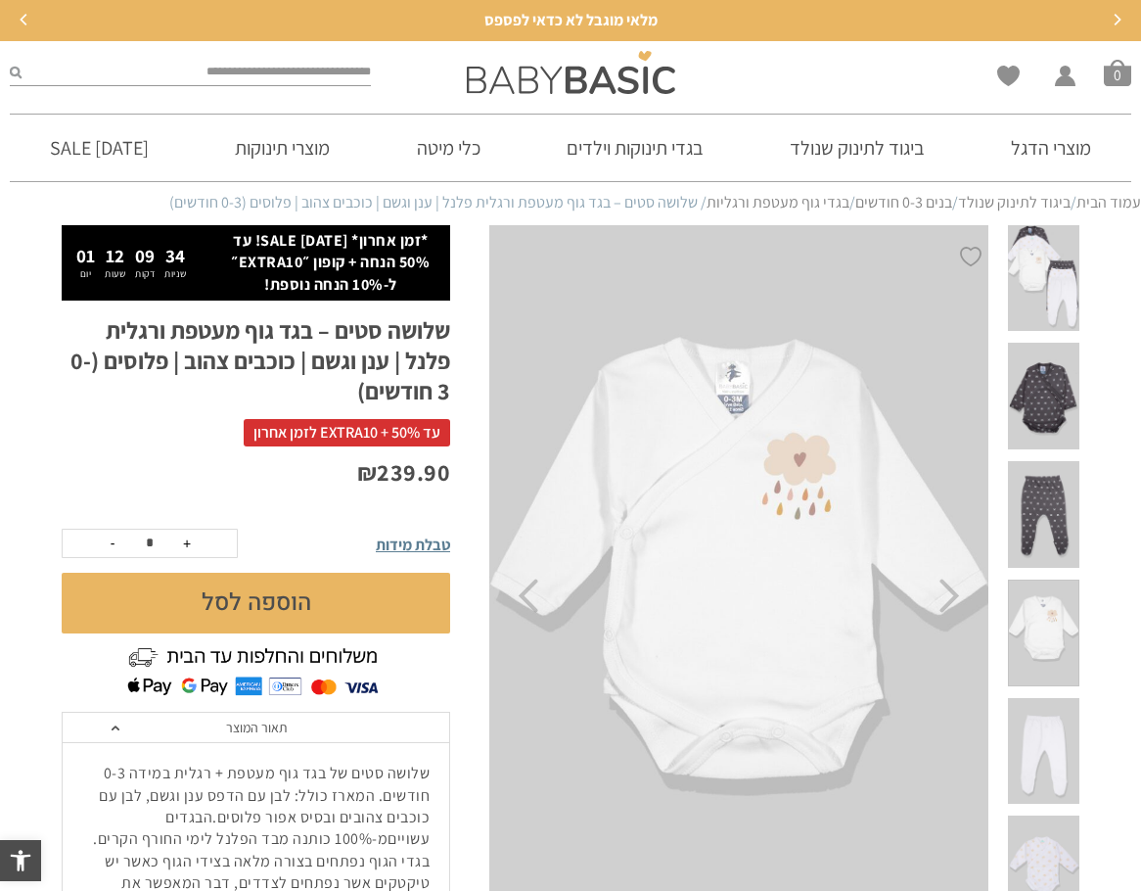
click at [1047, 698] on span at bounding box center [1043, 751] width 71 height 107
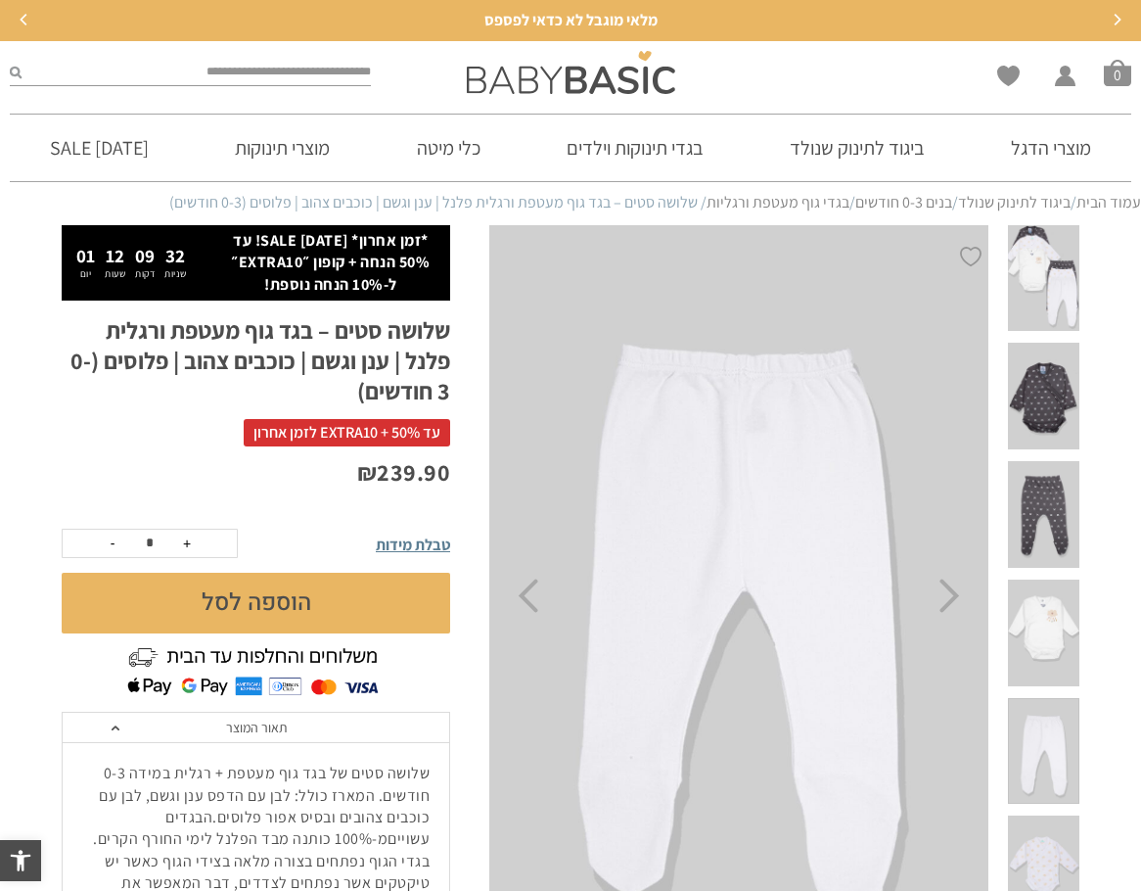
click at [1055, 815] on span at bounding box center [1043, 868] width 71 height 107
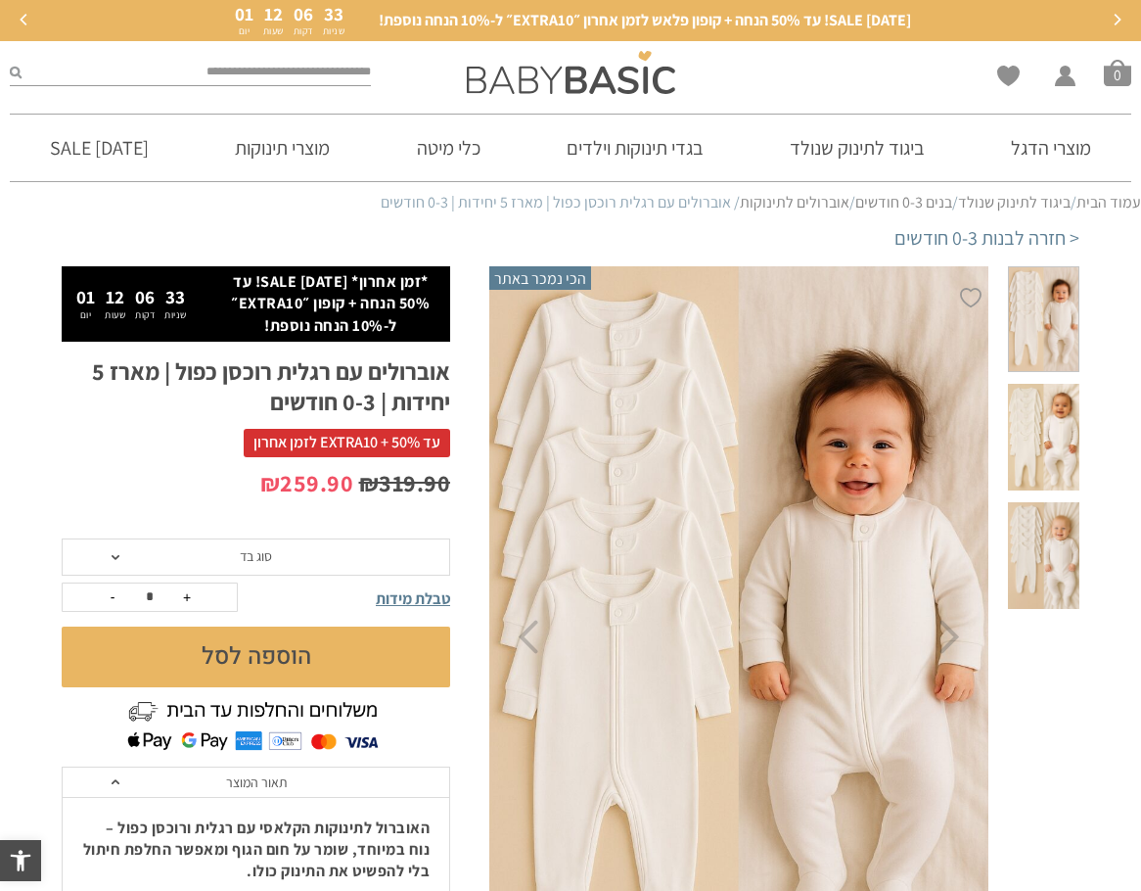
click at [308, 552] on span "סוג בד" at bounding box center [256, 556] width 389 height 37
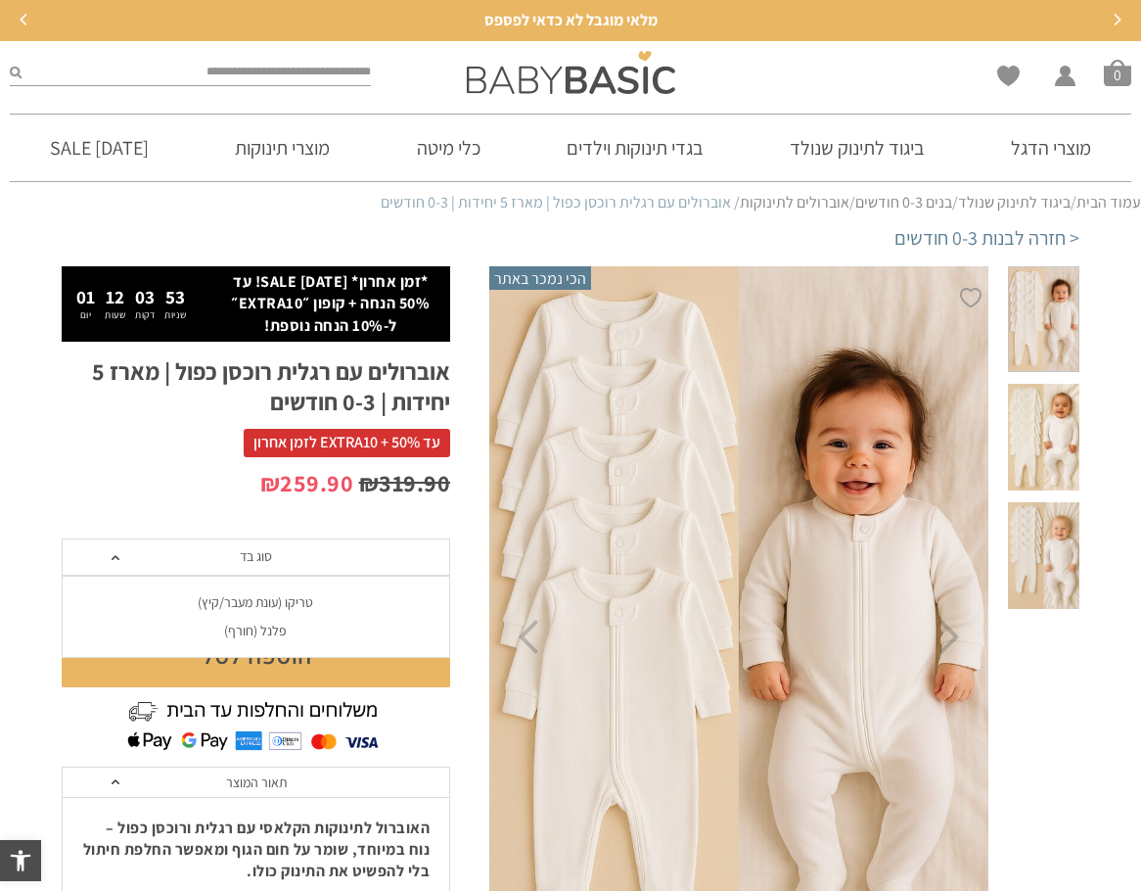
click at [300, 599] on div "טריקו (עונת מעבר/קיץ)" at bounding box center [255, 602] width 389 height 17
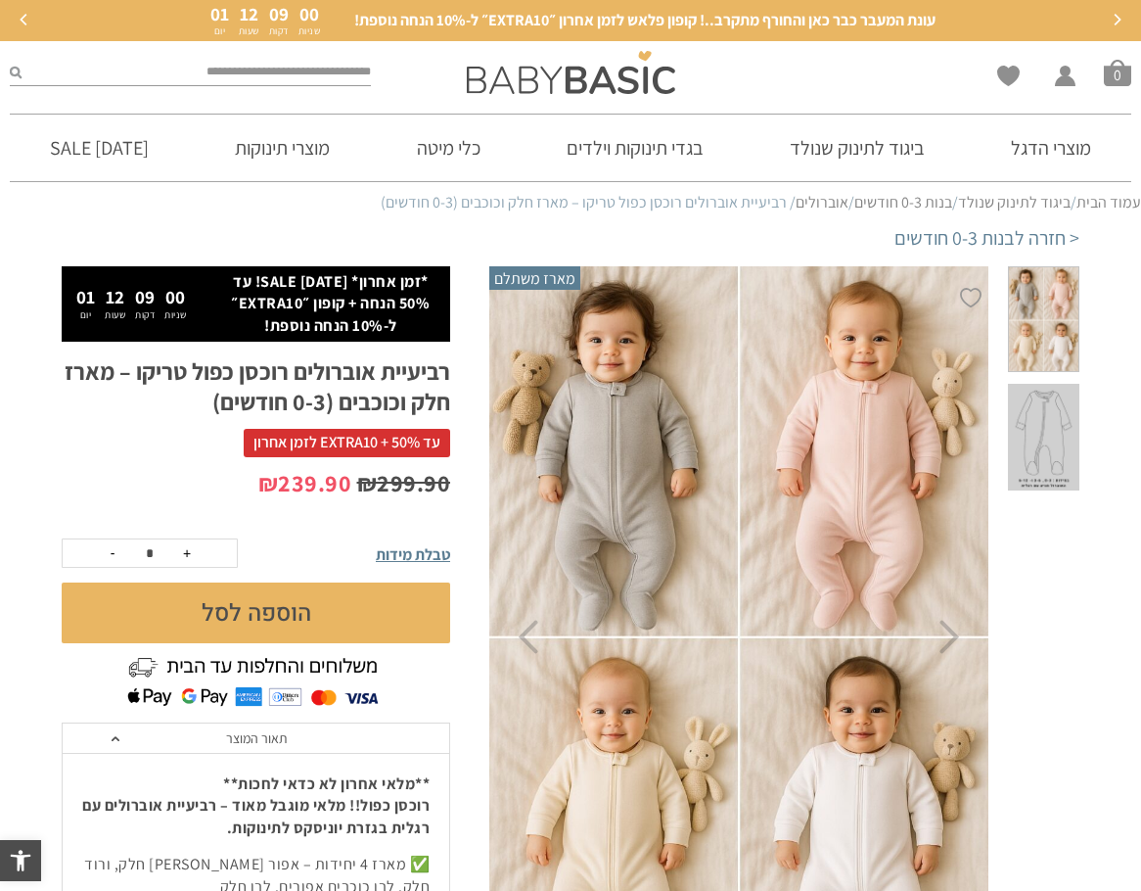
click at [1055, 384] on span at bounding box center [1043, 437] width 71 height 107
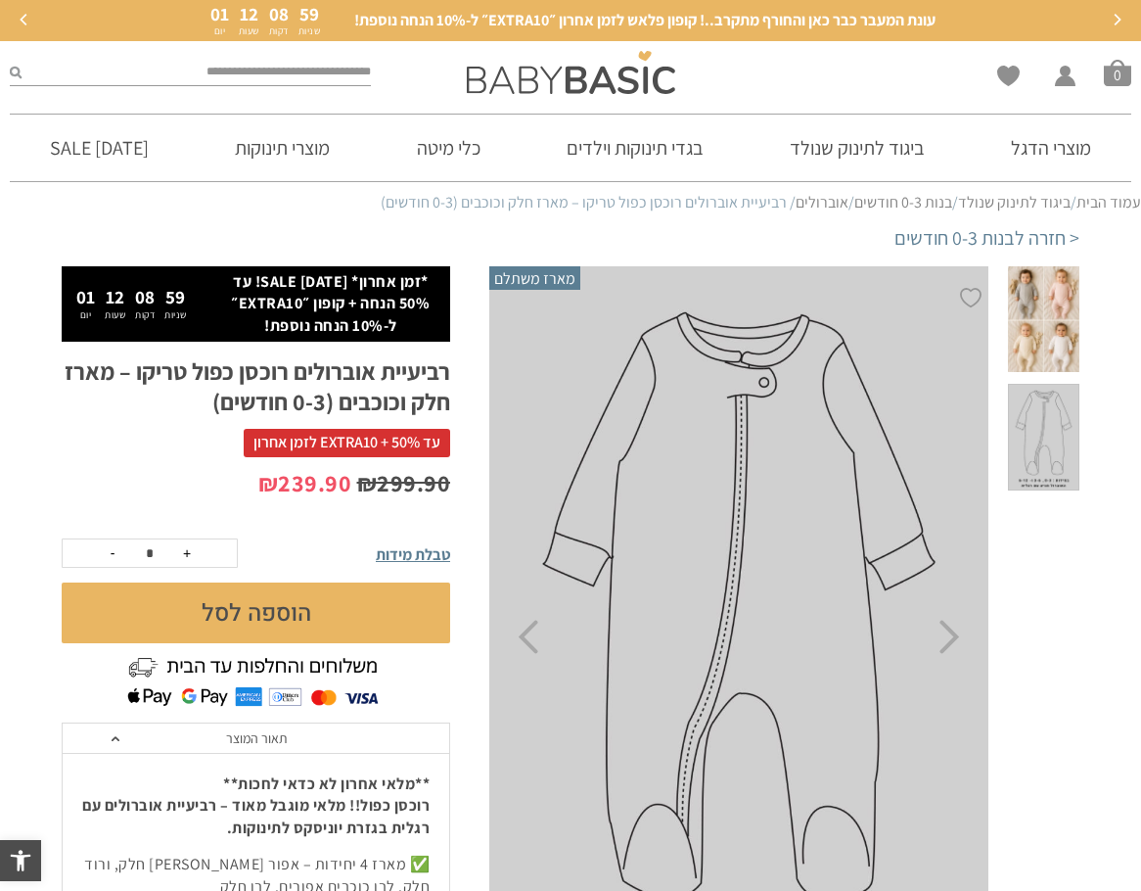
click at [1041, 293] on span at bounding box center [1043, 319] width 71 height 107
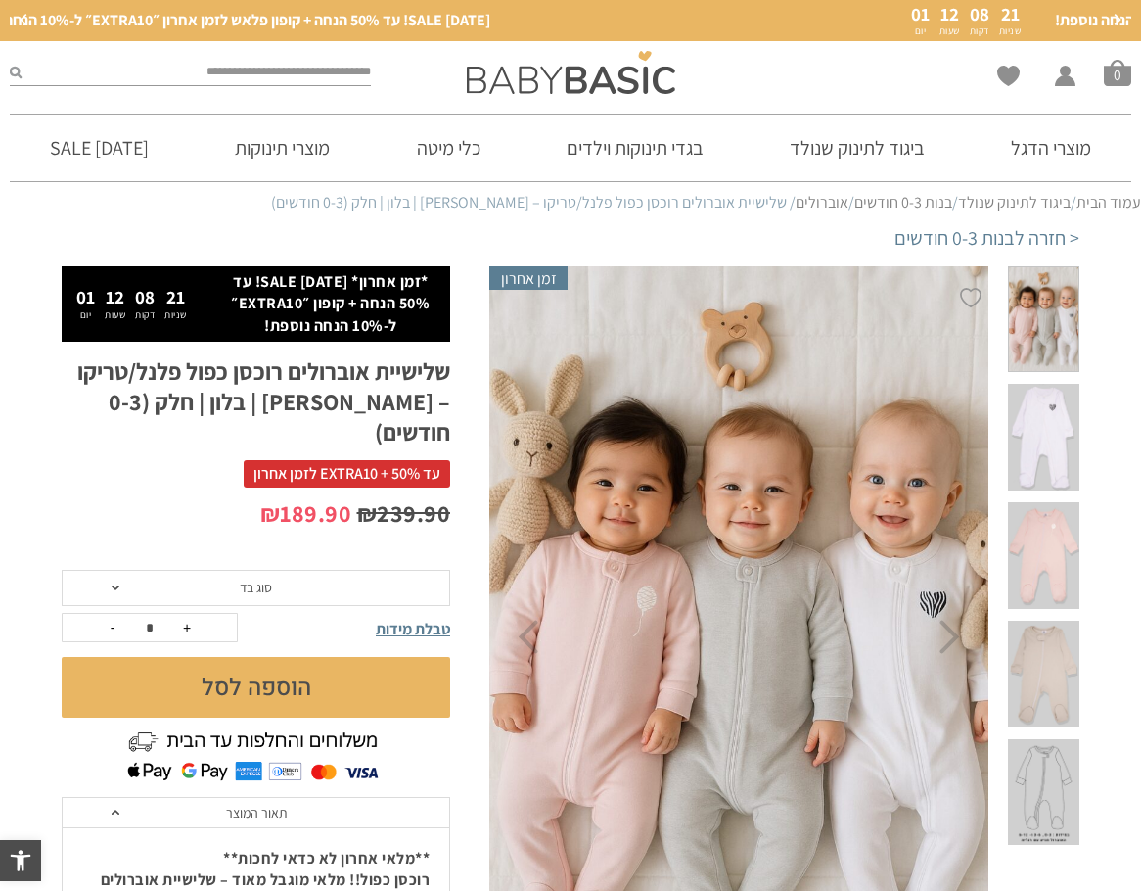
click at [160, 371] on h1 "שלישיית אוברולים רוכסן כפול פלנל/טריקו – [PERSON_NAME] | בלון | חלק (0-3 חודשים)" at bounding box center [256, 402] width 389 height 92
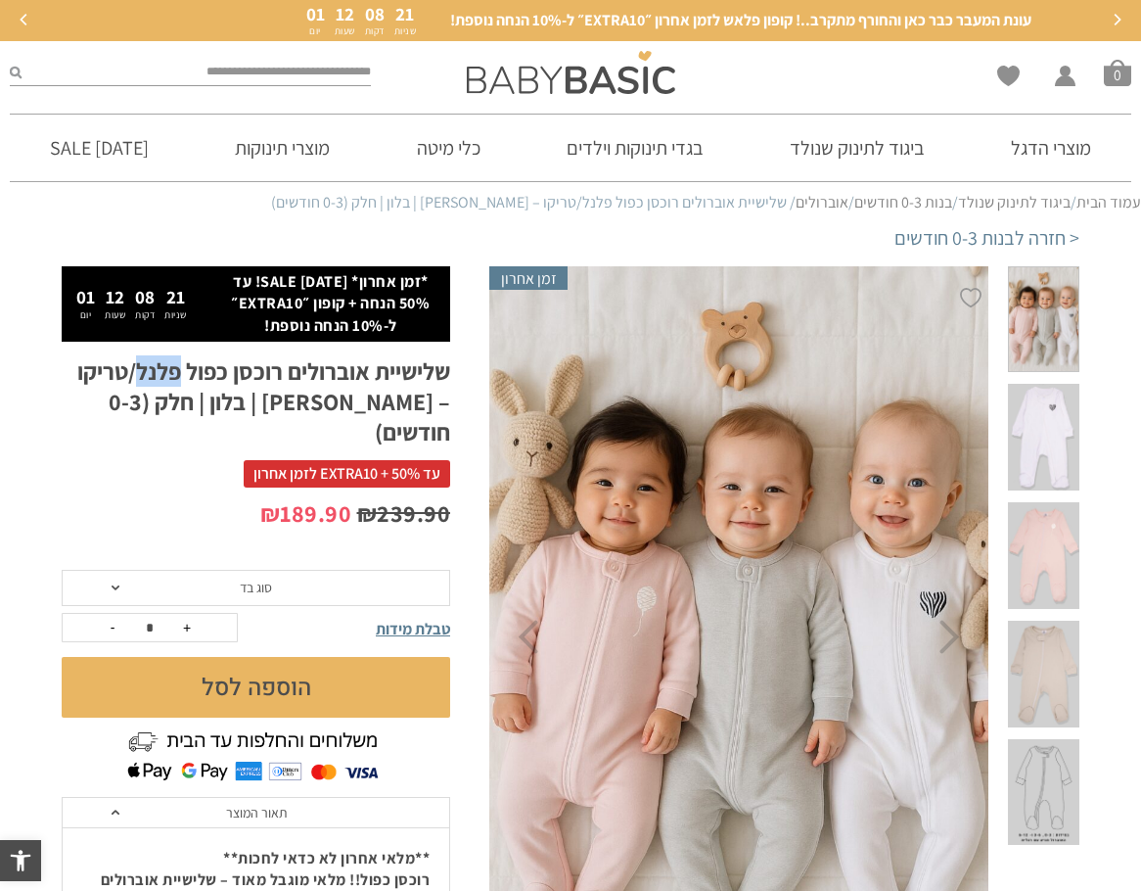
click at [160, 371] on h1 "שלישיית אוברולים רוכסן כפול פלנל/טריקו – [PERSON_NAME] | בלון | חלק (0-3 חודשים)" at bounding box center [256, 402] width 389 height 92
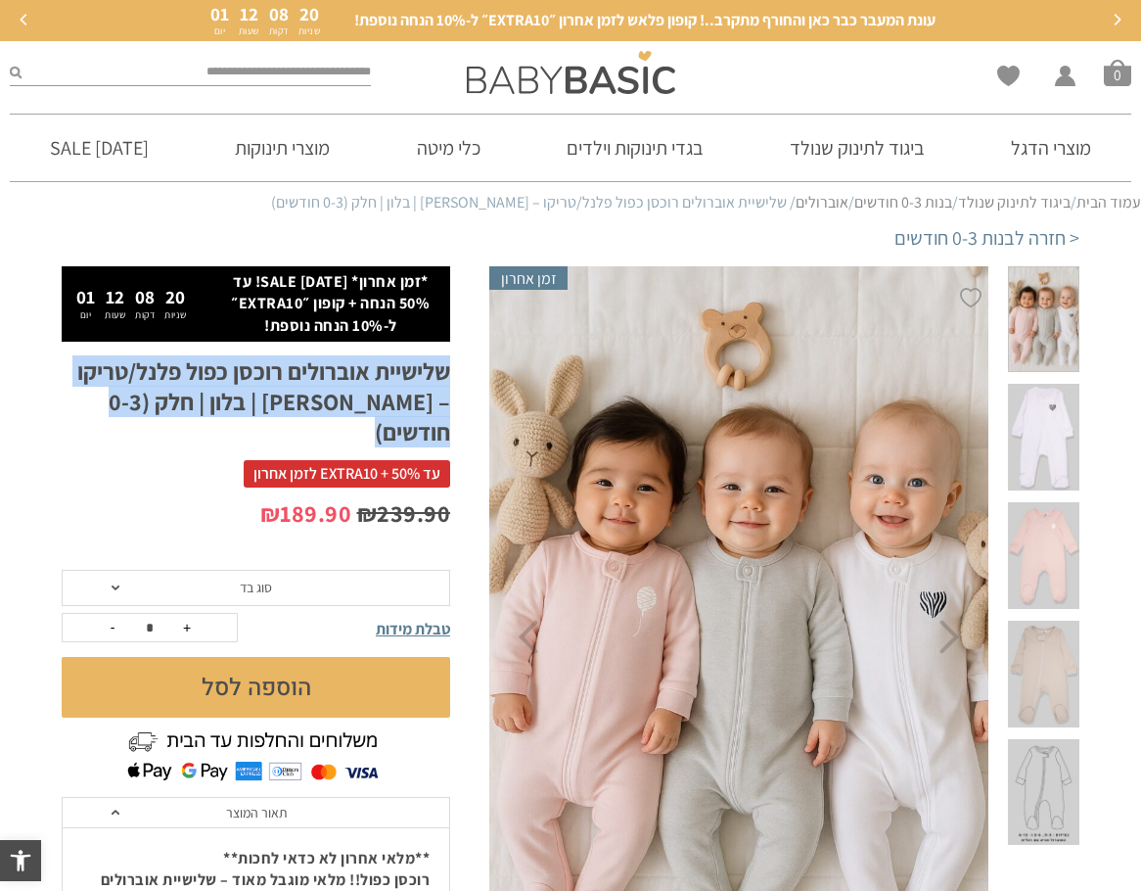
click at [160, 371] on h1 "שלישיית אוברולים רוכסן כפול פלנל/טריקו – לב | בלון | חלק (0-3 חודשים)" at bounding box center [256, 402] width 389 height 92
click at [159, 396] on h1 "שלישיית אוברולים רוכסן כפול פלנל/טריקו – לב | בלון | חלק (0-3 חודשים)" at bounding box center [256, 402] width 389 height 92
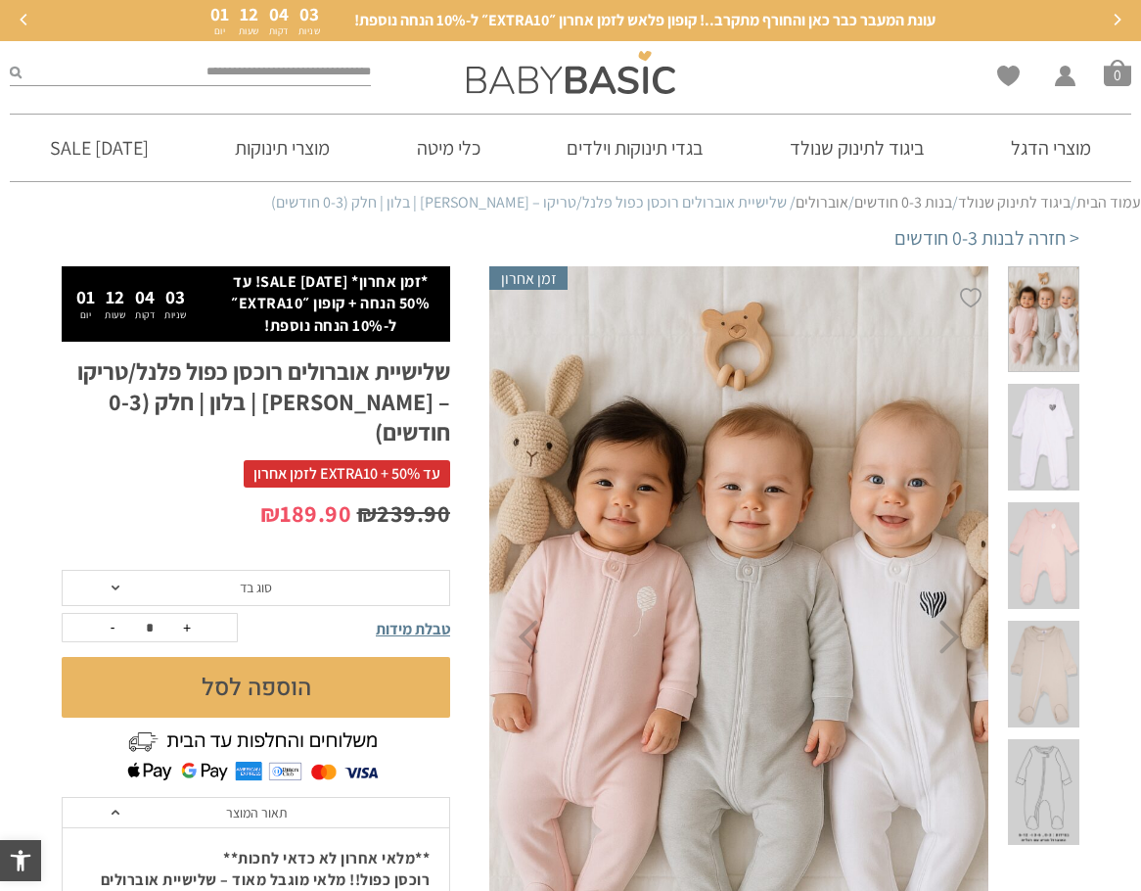
click at [332, 570] on span "סוג בד" at bounding box center [256, 588] width 389 height 37
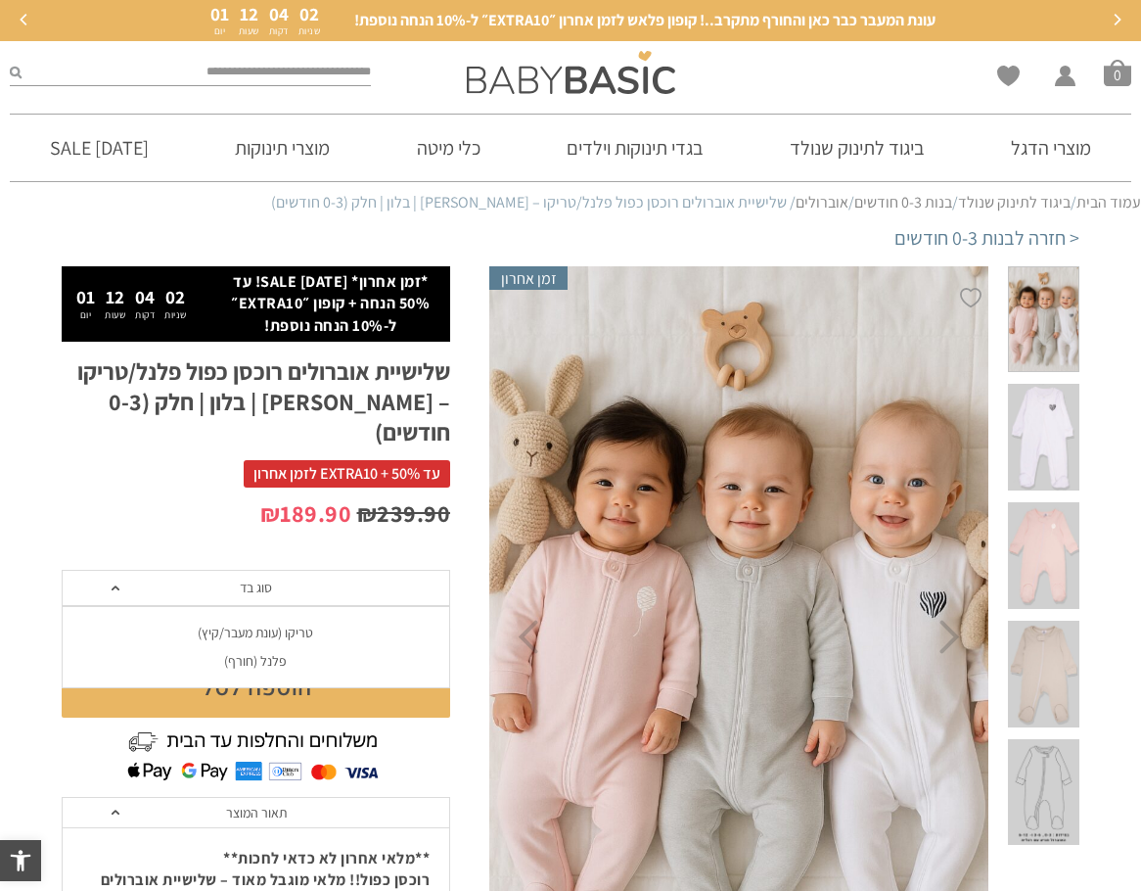
click at [288, 624] on div "טריקו (עונת מעבר/קיץ)" at bounding box center [255, 632] width 389 height 17
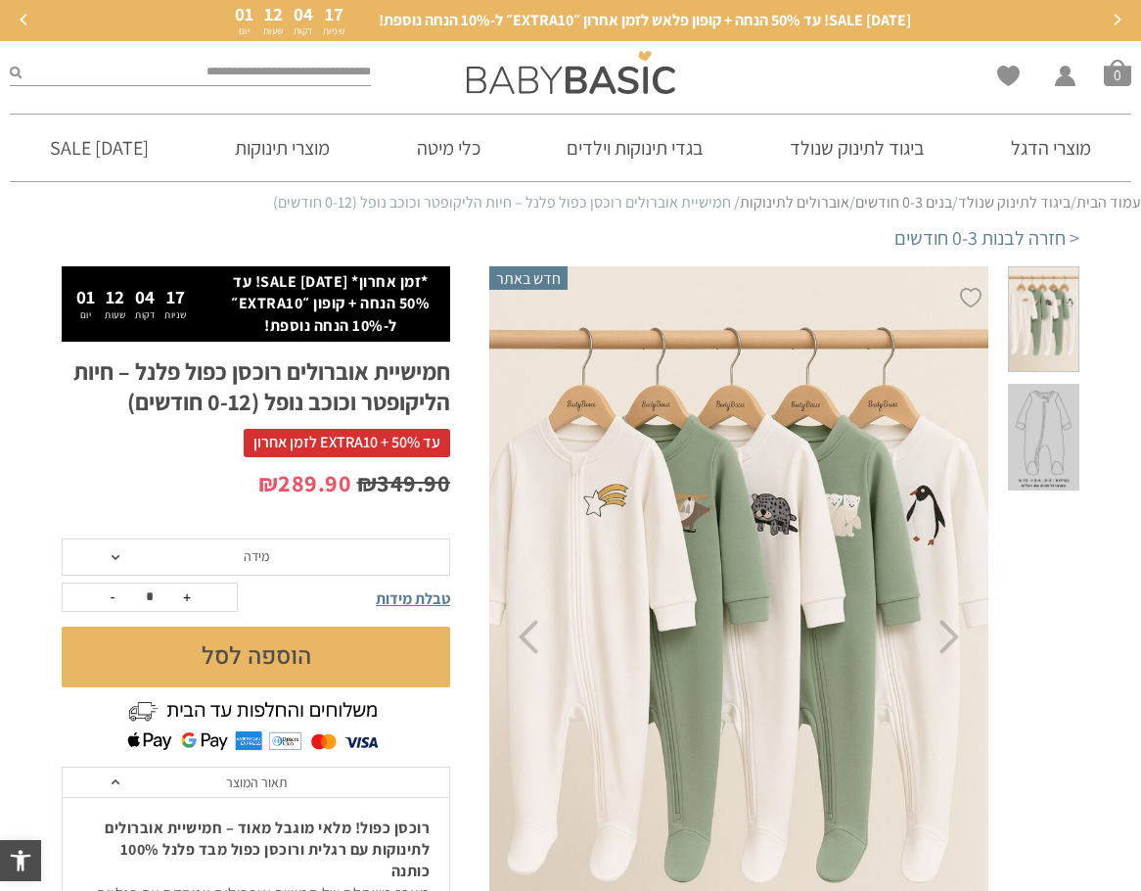
click at [297, 543] on span "מידה" at bounding box center [256, 556] width 389 height 37
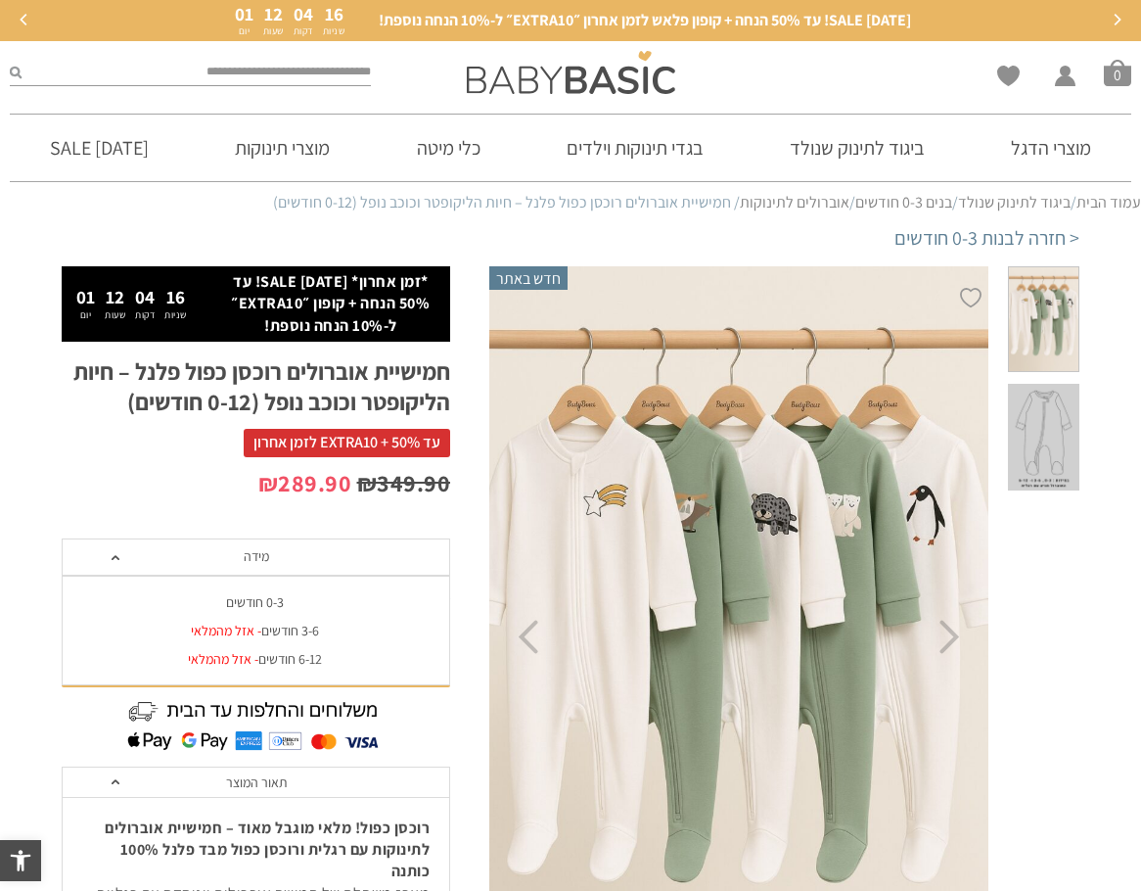
click at [275, 599] on div "0-3 חודשים" at bounding box center [255, 602] width 389 height 17
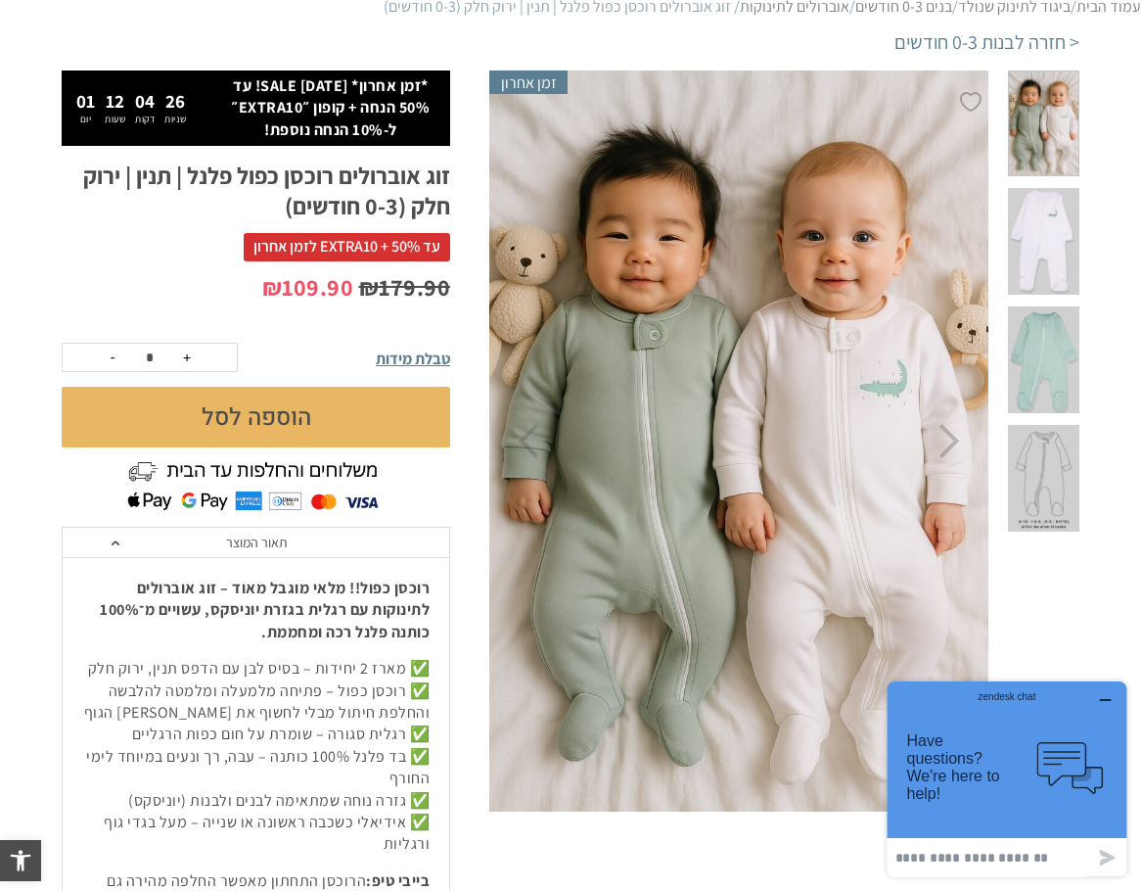
click at [1100, 699] on div "zendesk chat" at bounding box center [1007, 694] width 192 height 20
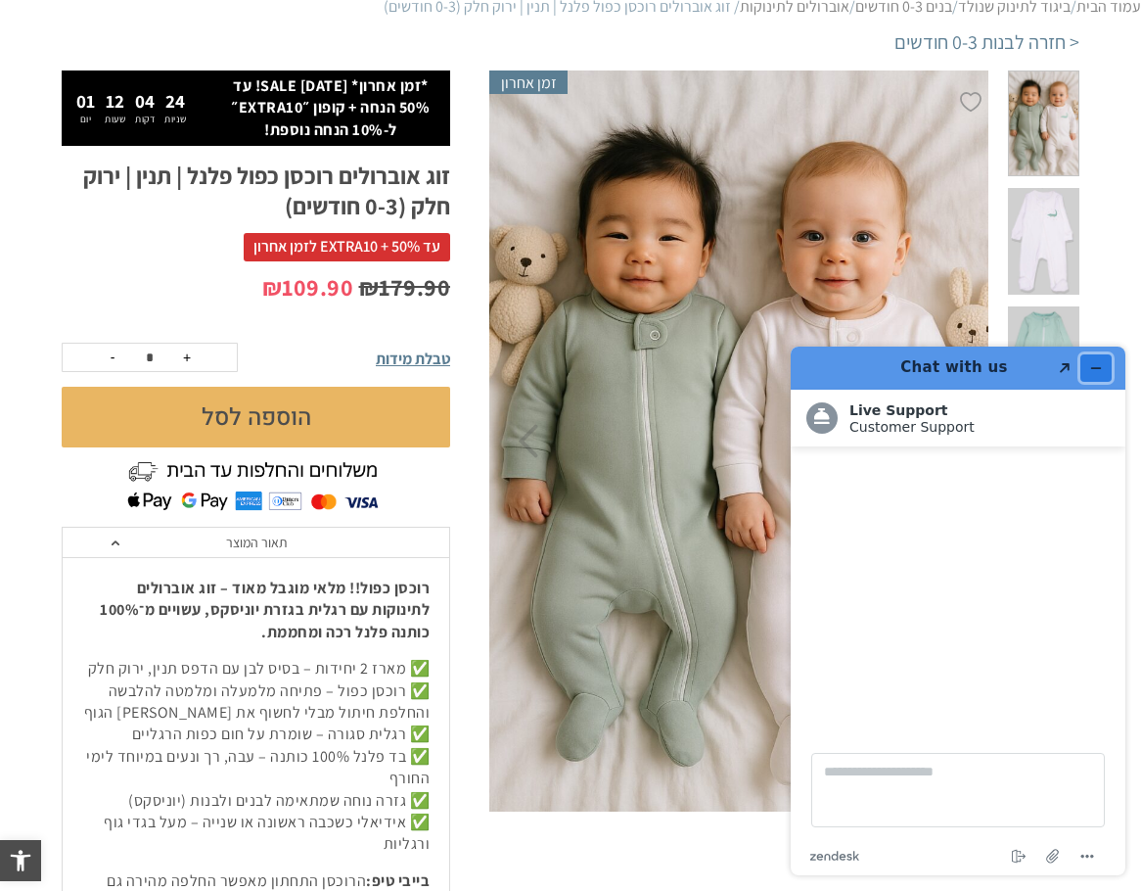
click at [1092, 366] on icon "Minimize widget" at bounding box center [1096, 368] width 14 height 14
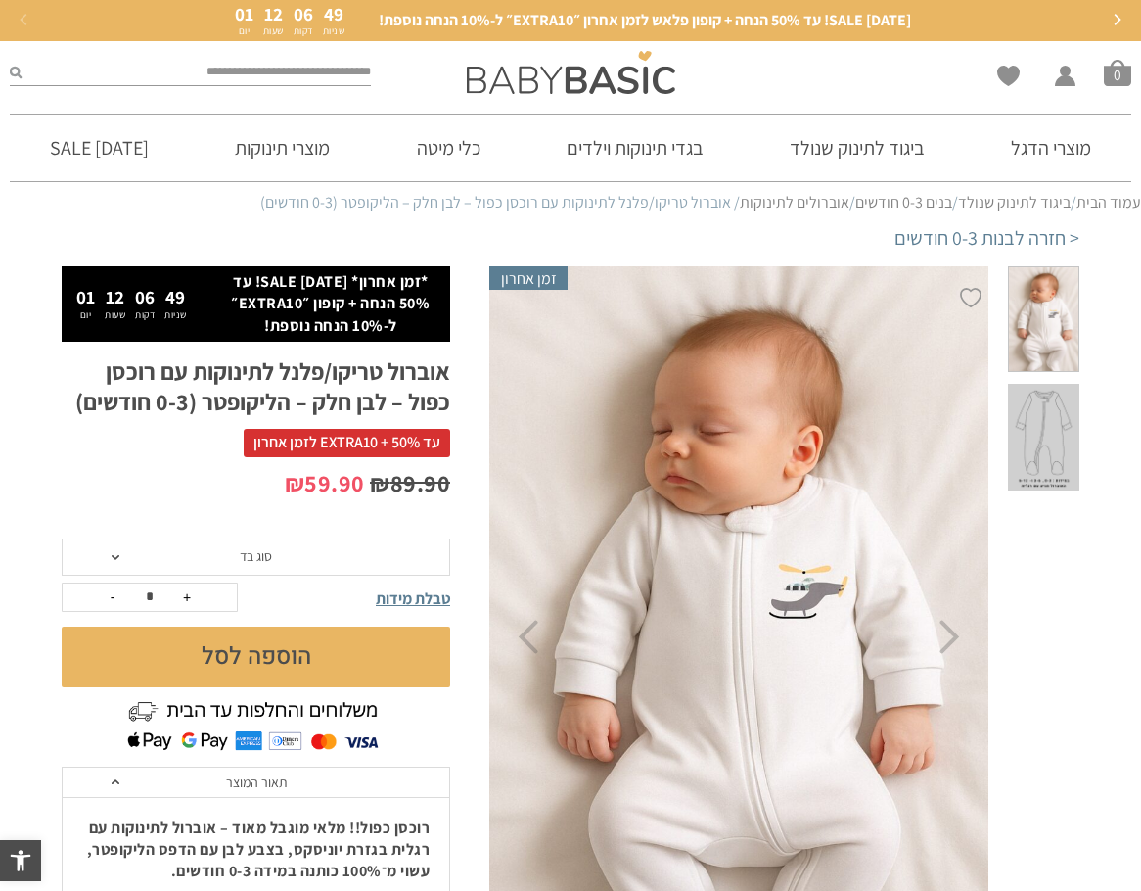
click at [298, 548] on span "סוג בד" at bounding box center [256, 556] width 389 height 37
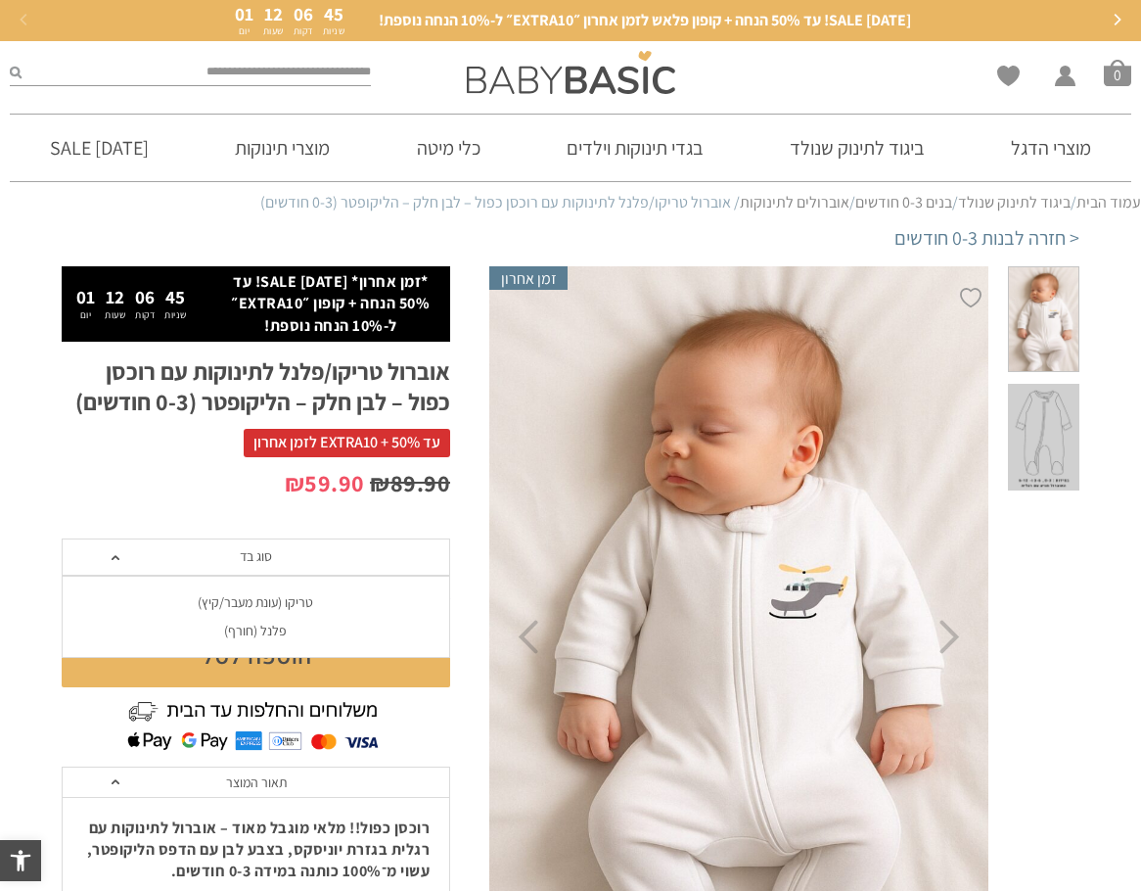
click at [457, 500] on div "**********" at bounding box center [276, 867] width 428 height 1203
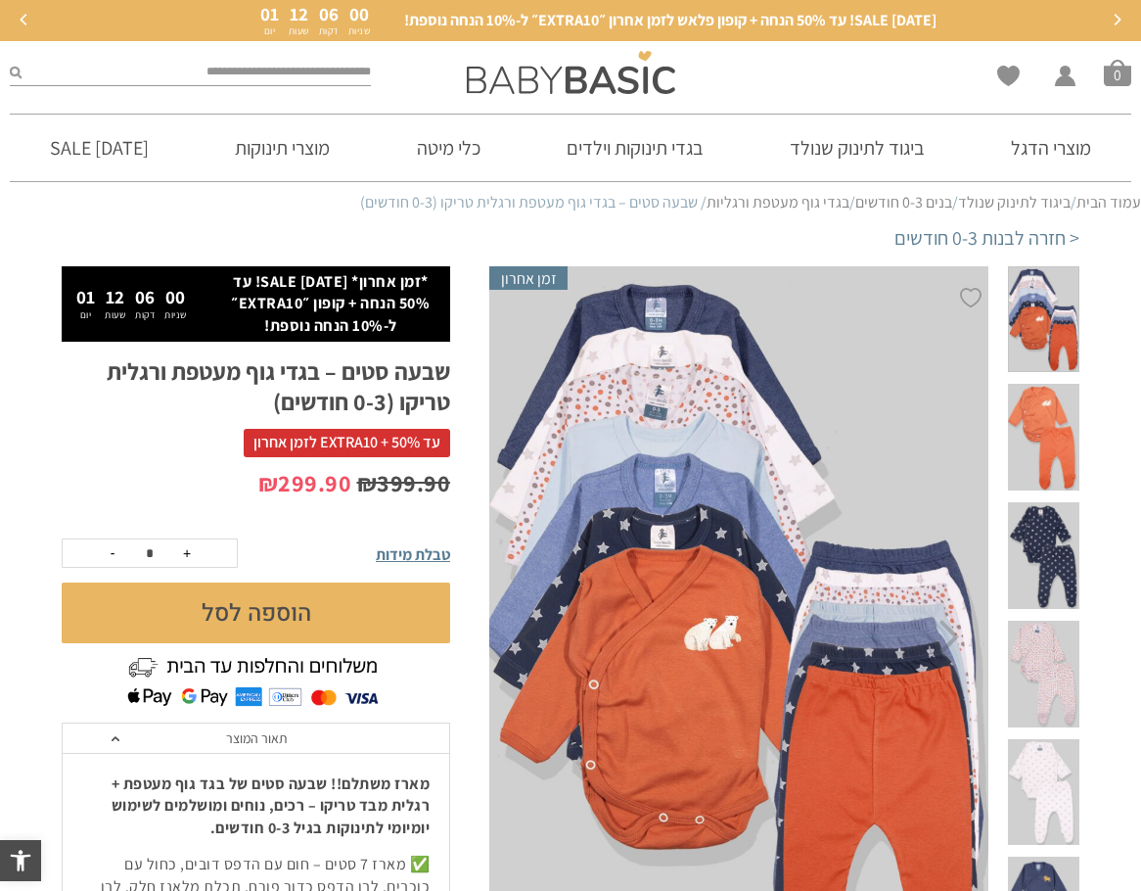
click at [1075, 620] on span at bounding box center [1043, 673] width 71 height 107
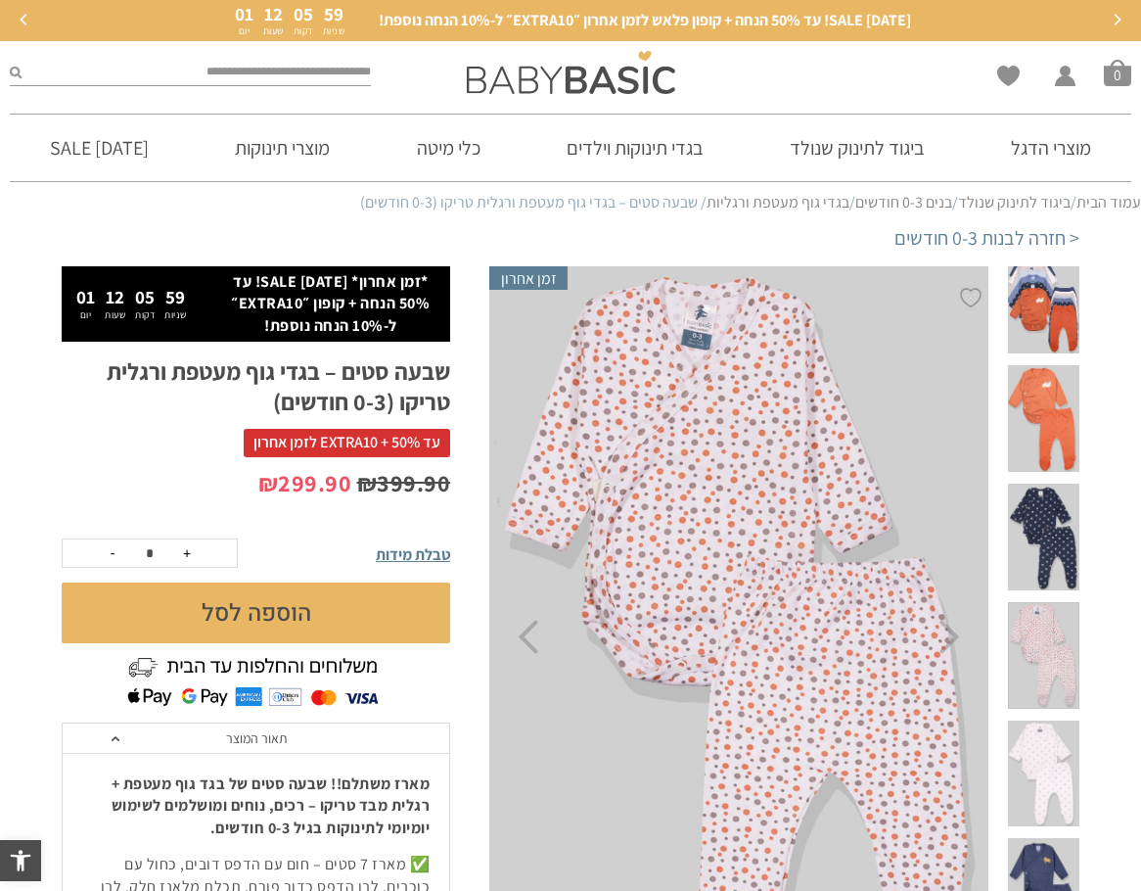
click at [1057, 498] on span at bounding box center [1043, 536] width 71 height 107
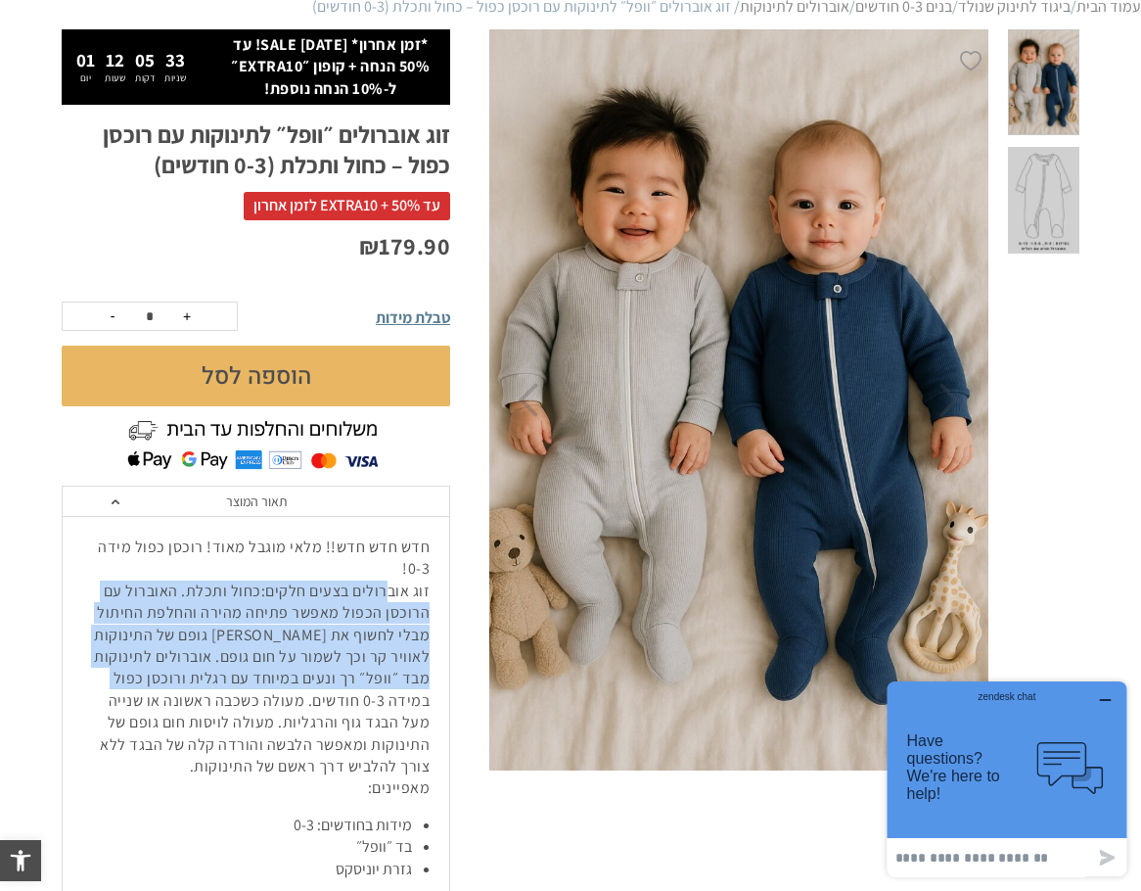
drag, startPoint x: 392, startPoint y: 584, endPoint x: 148, endPoint y: 673, distance: 260.4
click at [148, 673] on span "חדש חדש חדש!! מלאי מוגבל מאוד! רוכסן כפול מידה 0-3! זוג אוברולים בצעים חלקים:כח…" at bounding box center [262, 656] width 336 height 240
click at [275, 610] on span "חדש חדש חדש!! מלאי מוגבל מאוד! רוכסן כפול מידה 0-3! זוג אוברולים בצעים חלקים:כח…" at bounding box center [262, 656] width 336 height 240
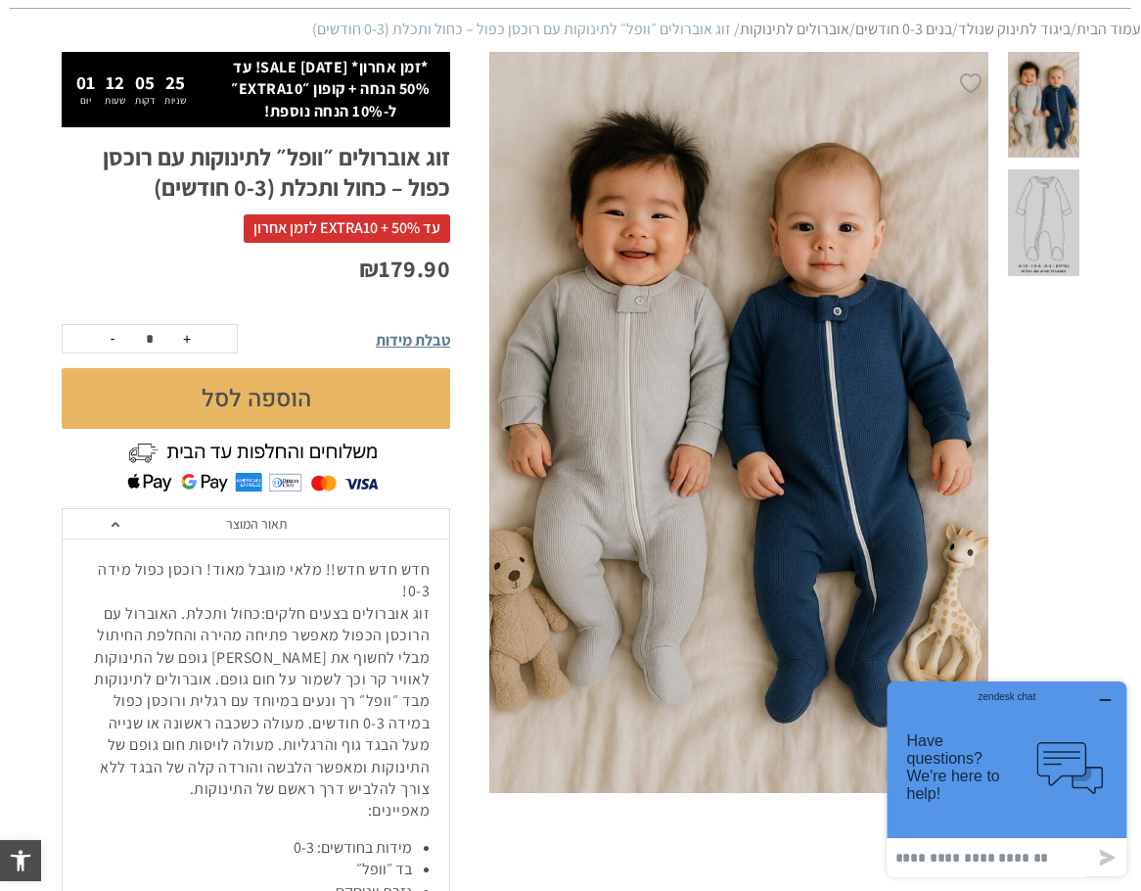
scroll to position [98, 0]
